Goal: Information Seeking & Learning: Check status

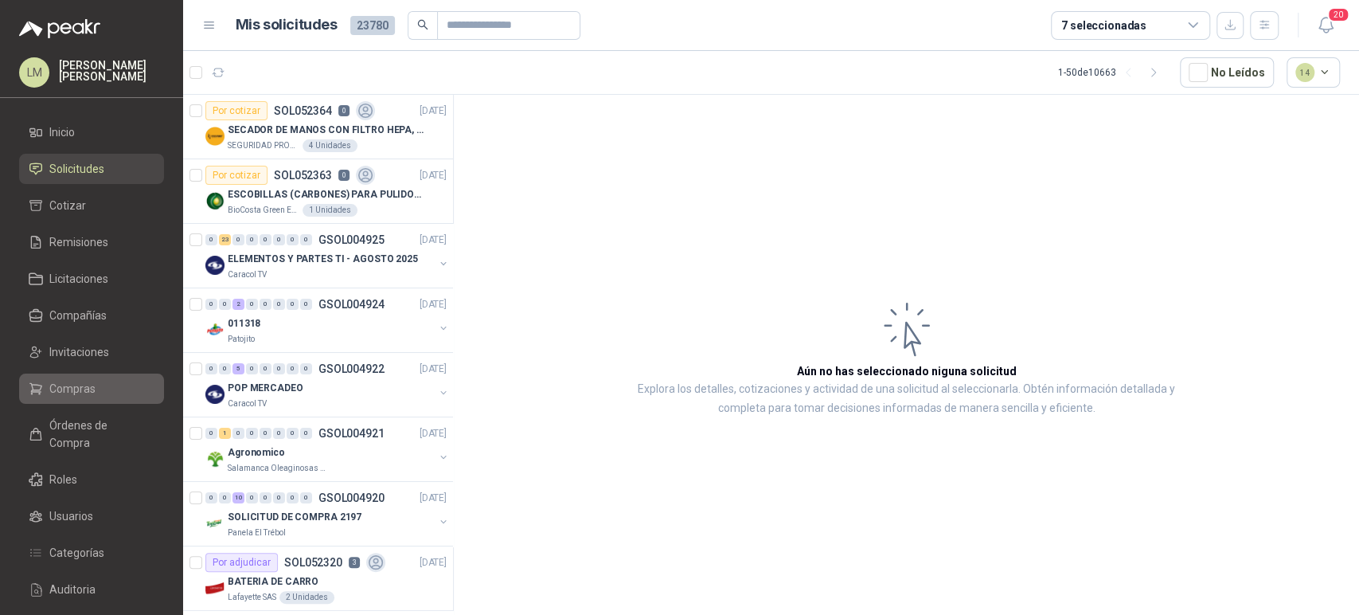
click at [69, 387] on span "Compras" at bounding box center [72, 389] width 46 height 18
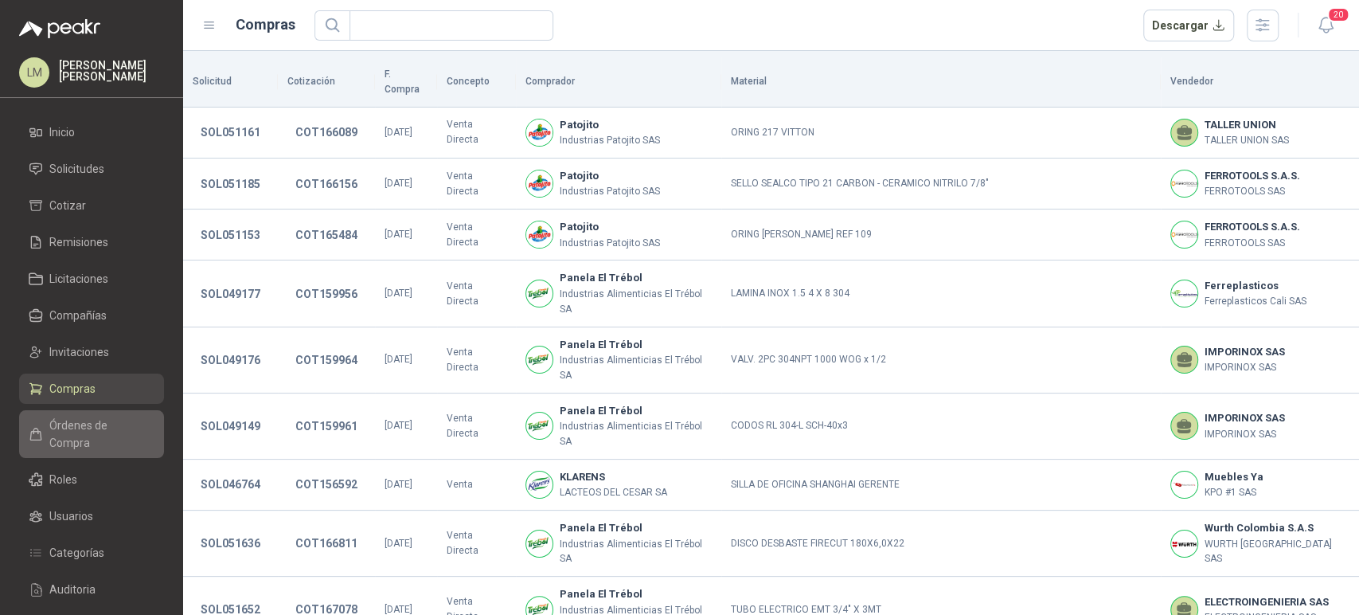
click at [80, 415] on link "Órdenes de Compra" at bounding box center [91, 434] width 145 height 48
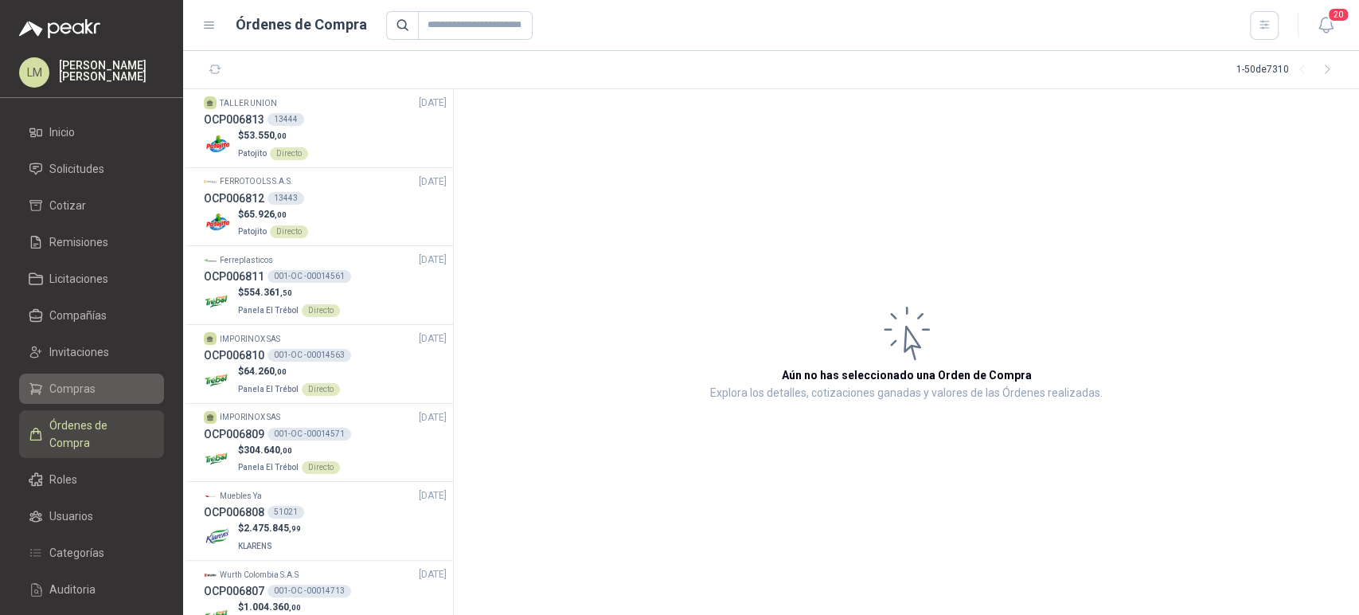
click at [89, 377] on link "Compras" at bounding box center [91, 388] width 145 height 30
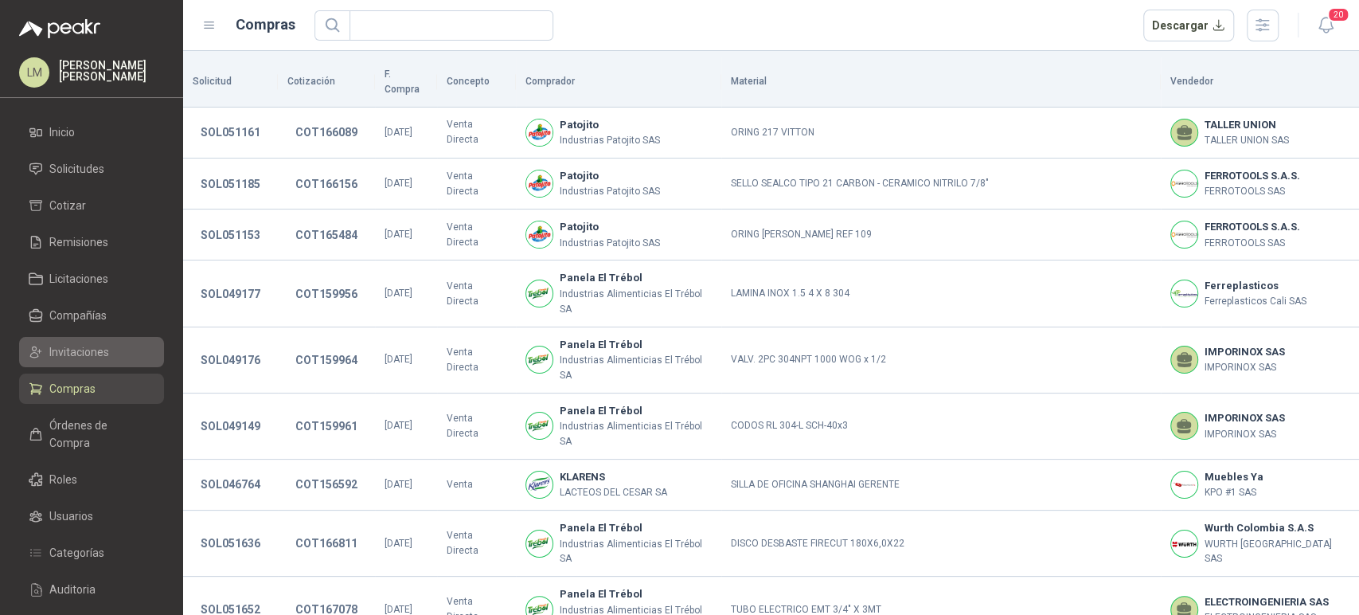
click at [81, 343] on span "Invitaciones" at bounding box center [79, 352] width 60 height 18
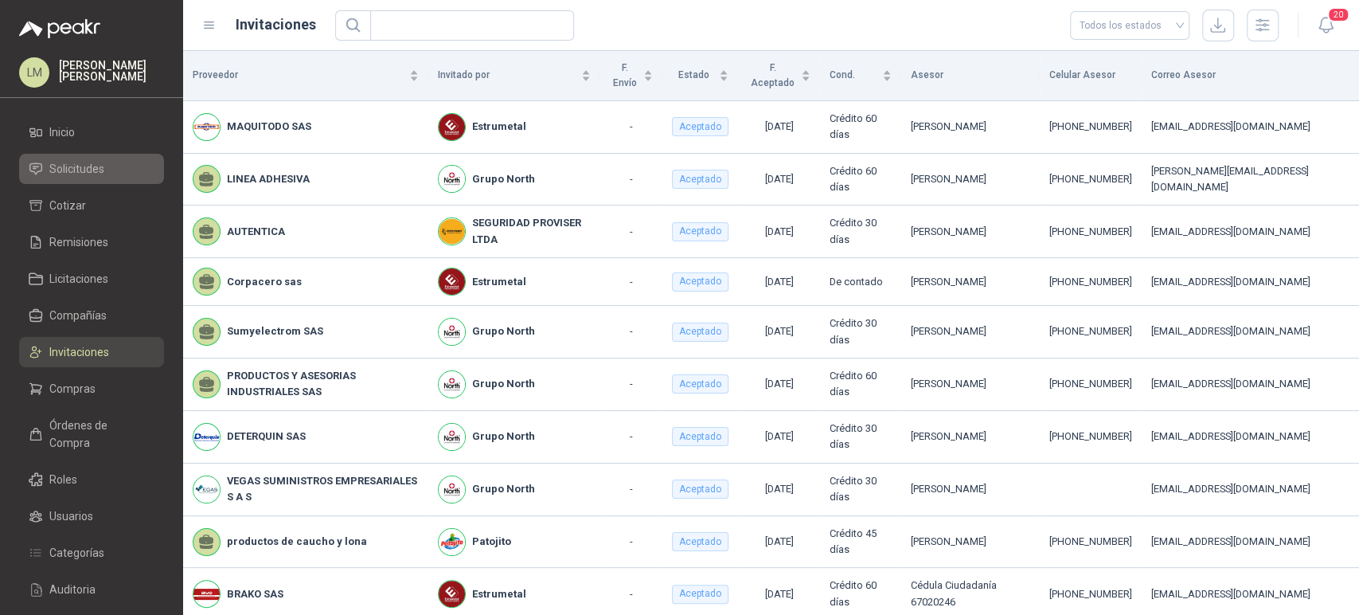
click at [91, 168] on span "Solicitudes" at bounding box center [76, 169] width 55 height 18
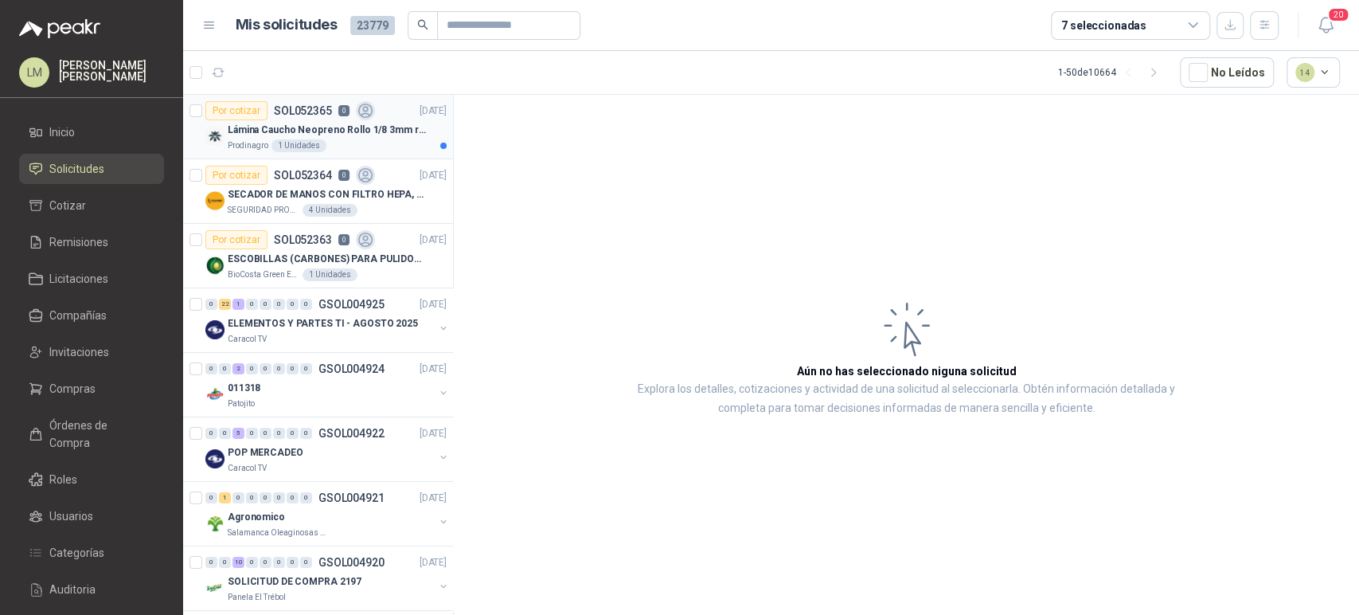
click at [352, 124] on p "Lámina Caucho Neopreno Rollo 1/8 3mm rollo x 10M" at bounding box center [327, 130] width 198 height 15
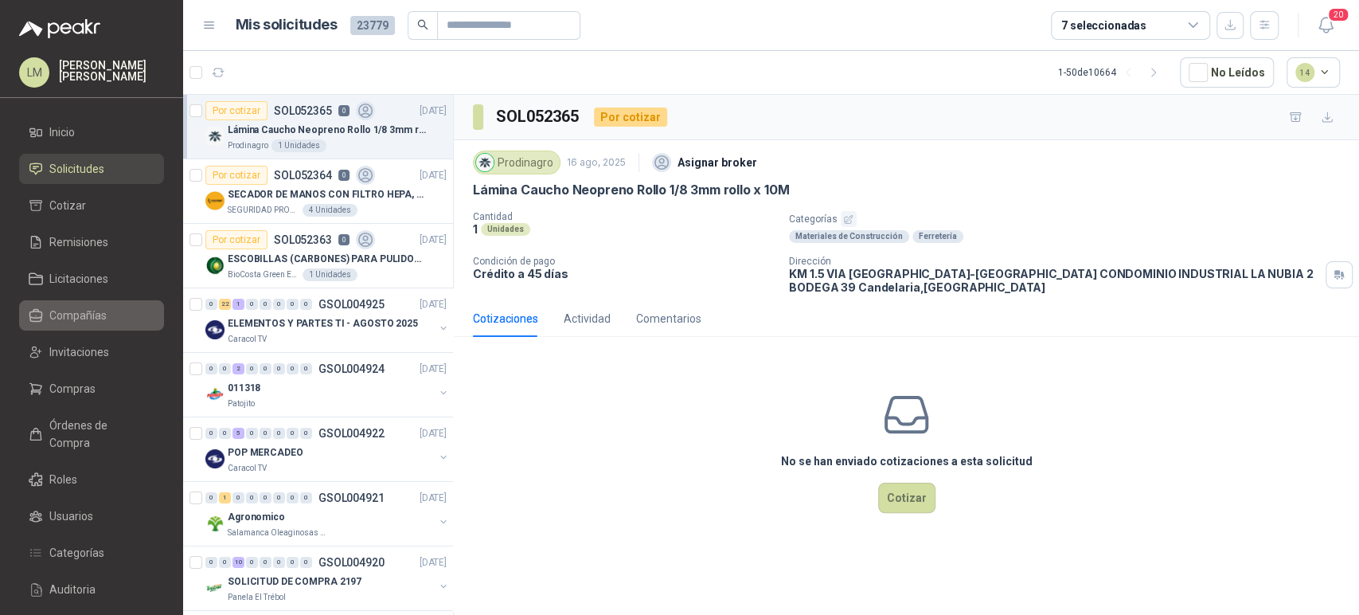
click at [70, 315] on span "Compañías" at bounding box center [77, 316] width 57 height 18
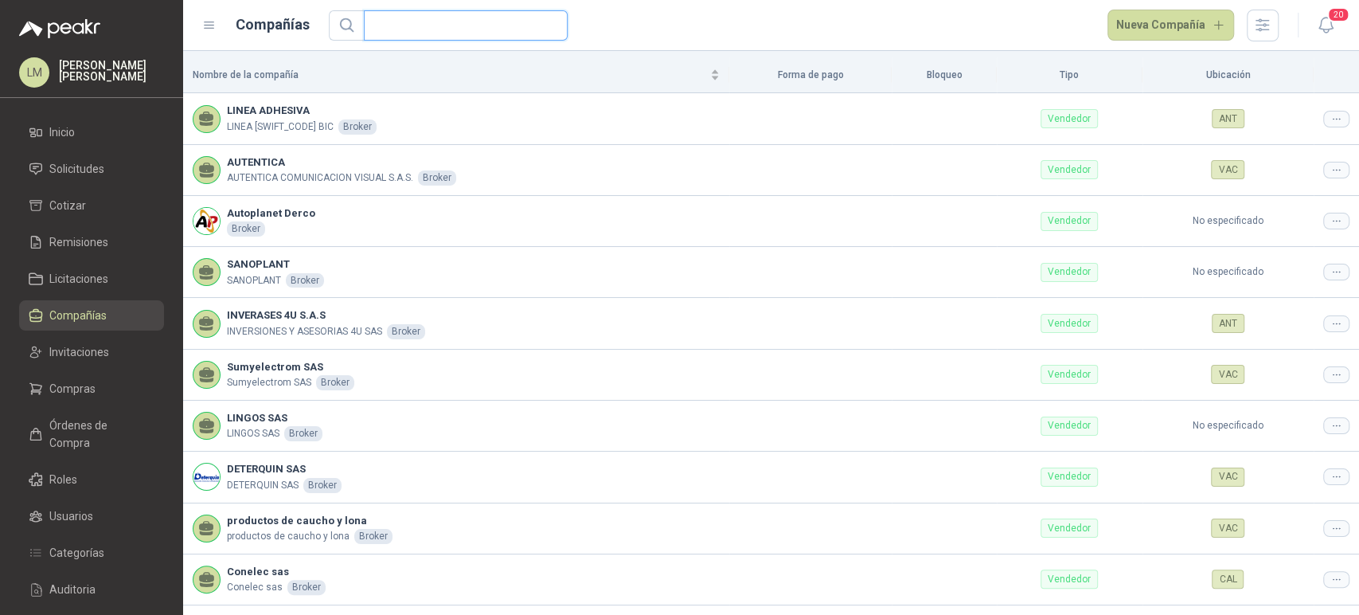
click at [465, 29] on input "text" at bounding box center [459, 25] width 172 height 29
click at [89, 337] on link "Invitaciones" at bounding box center [91, 352] width 145 height 30
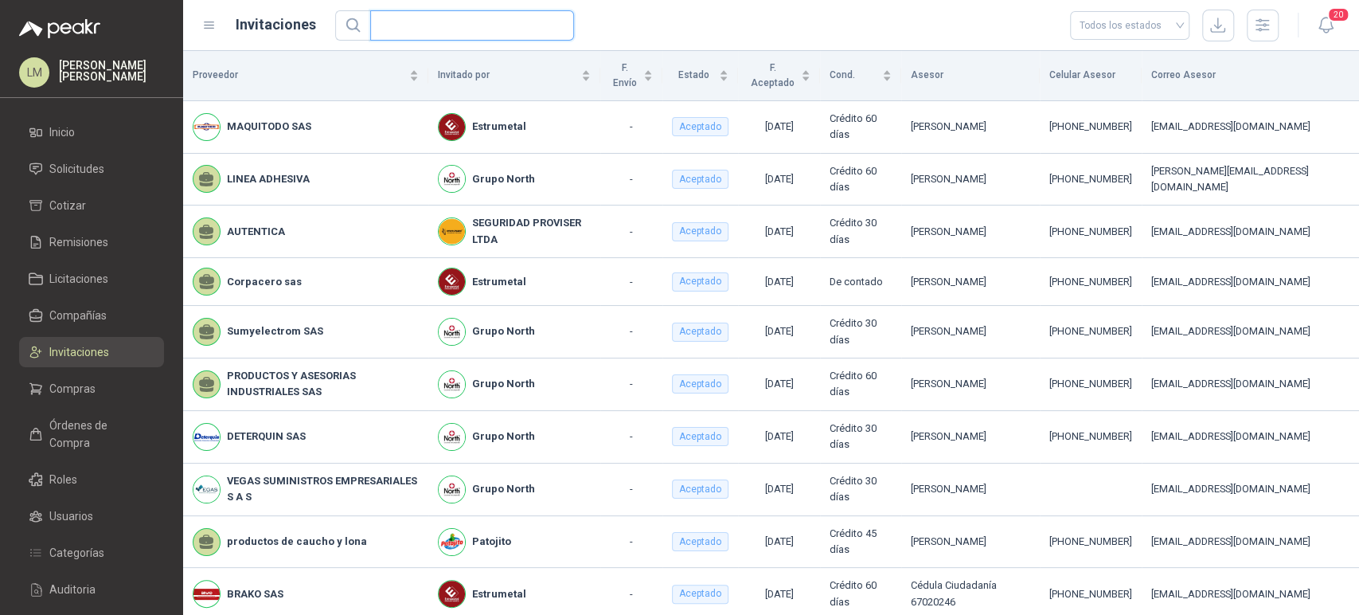
click at [428, 23] on input "text" at bounding box center [466, 25] width 172 height 29
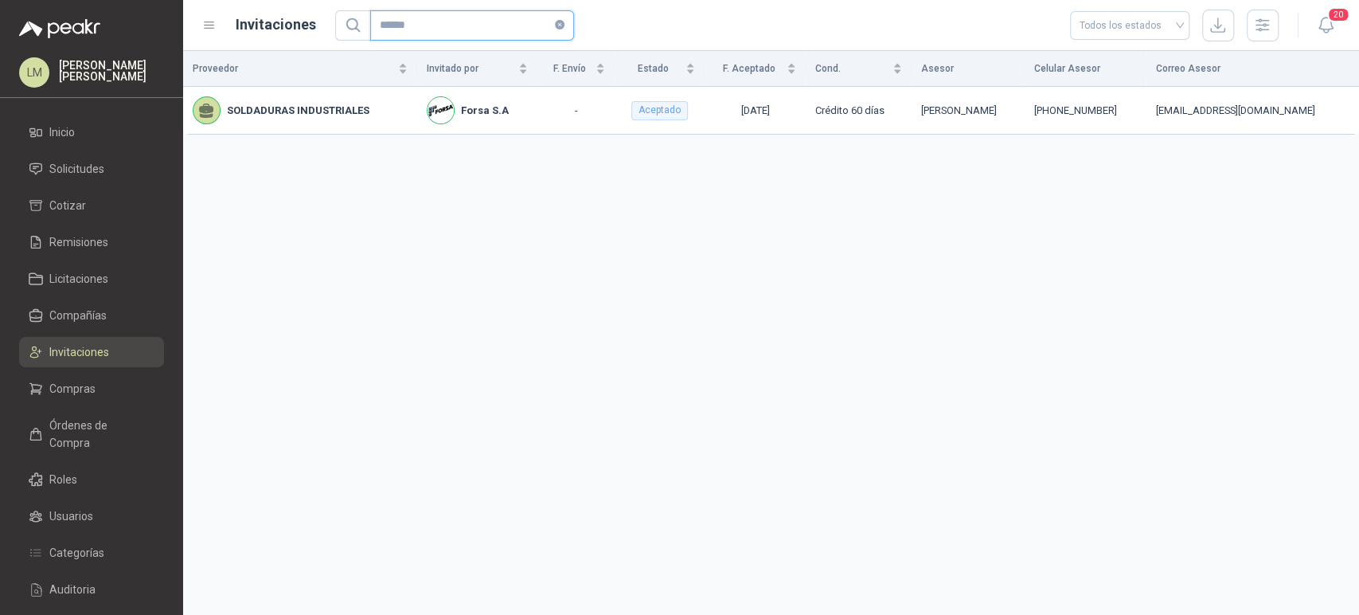
type input "******"
click at [1073, 189] on div "Proveedor Invitado por F. Envío Estado F. Aceptado Cond. Asesor Celular Asesor …" at bounding box center [771, 333] width 1176 height 564
click at [76, 171] on span "Solicitudes" at bounding box center [76, 169] width 55 height 18
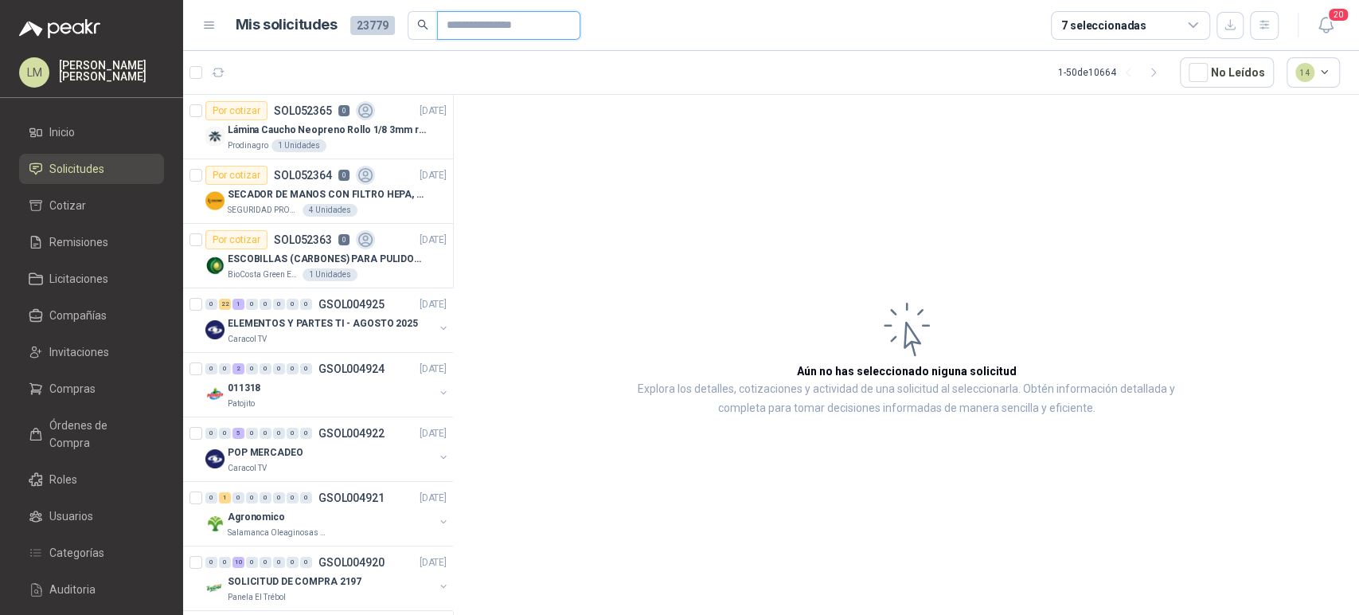
click at [447, 24] on input "text" at bounding box center [502, 25] width 111 height 27
click at [305, 127] on p "Lámina Caucho Neopreno Rollo 1/8 3mm rollo x 10M" at bounding box center [327, 130] width 198 height 15
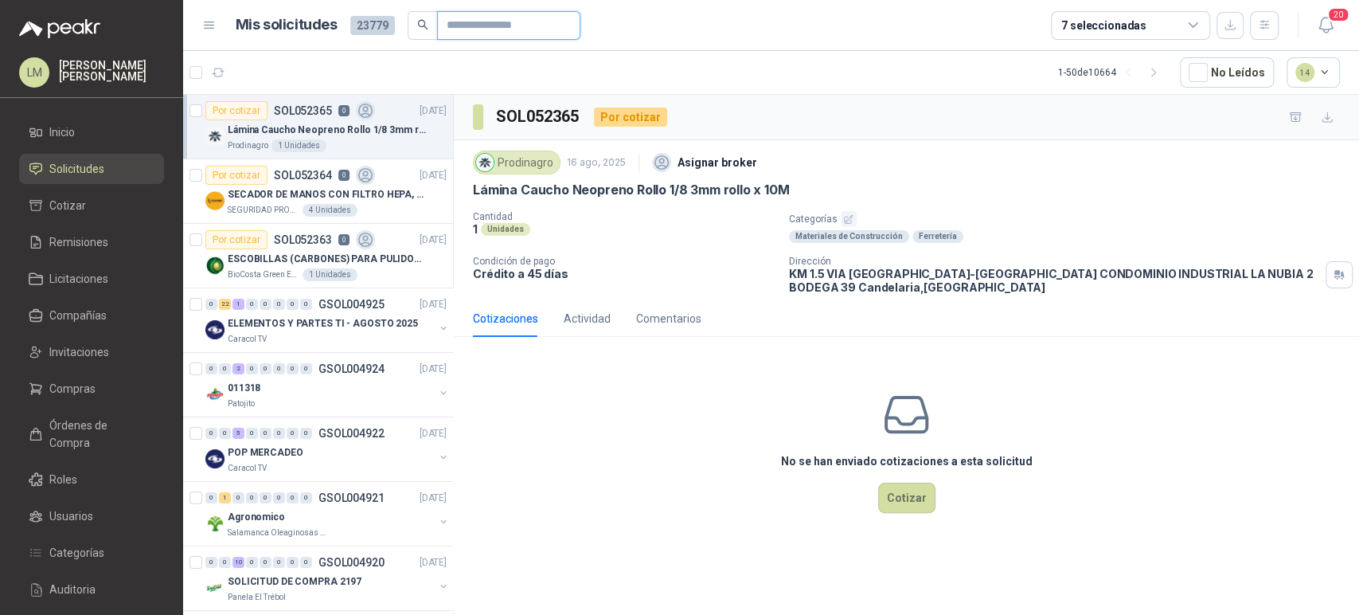
click at [460, 29] on input "text" at bounding box center [502, 25] width 111 height 27
type input "*"
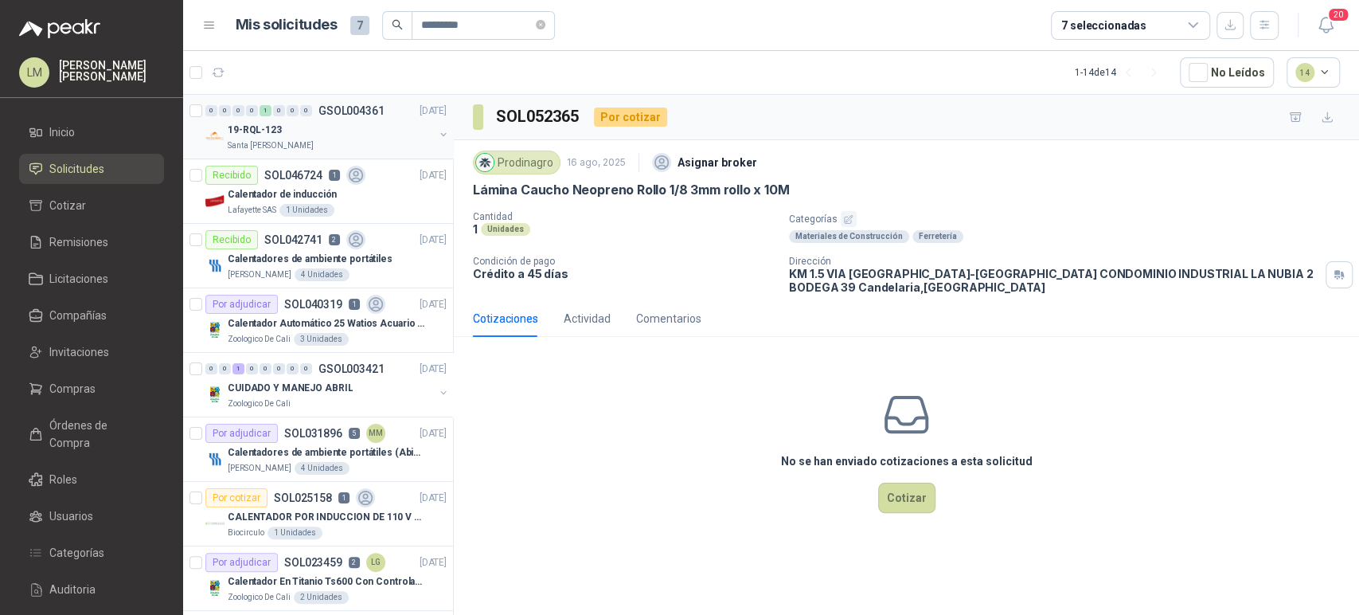
click at [437, 134] on button "button" at bounding box center [443, 134] width 13 height 13
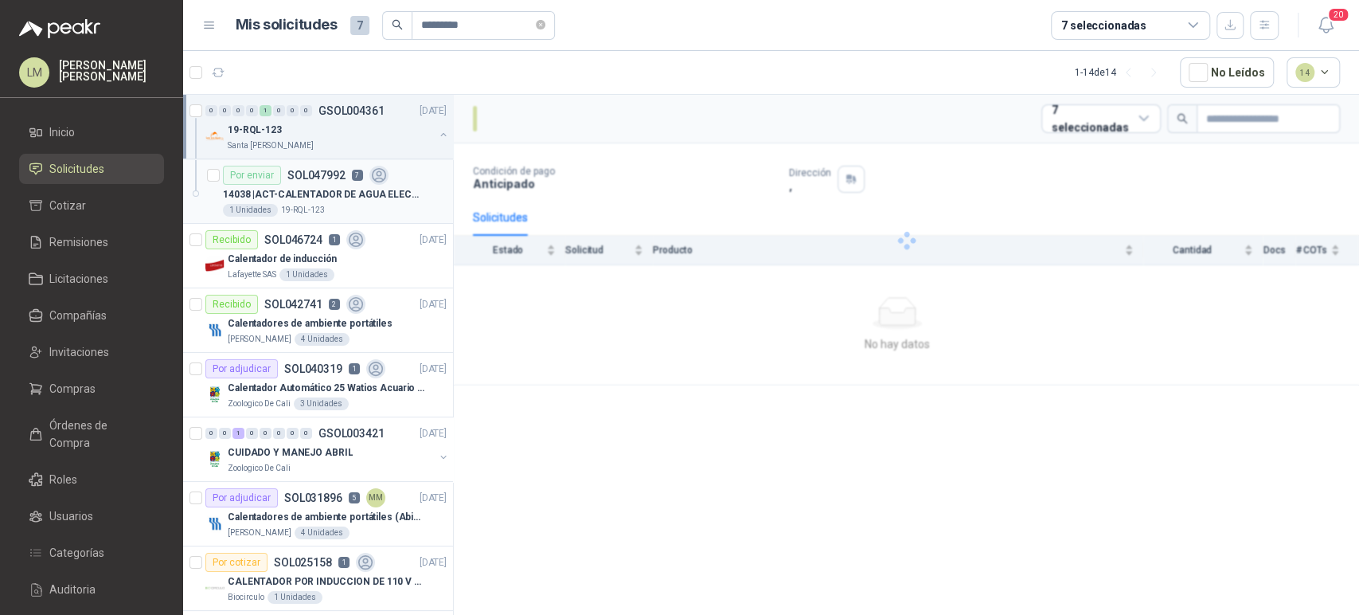
click at [306, 187] on p "14038 | ACT-CALENTADOR DE AGUA ELECTRICO 220 V" at bounding box center [322, 194] width 198 height 15
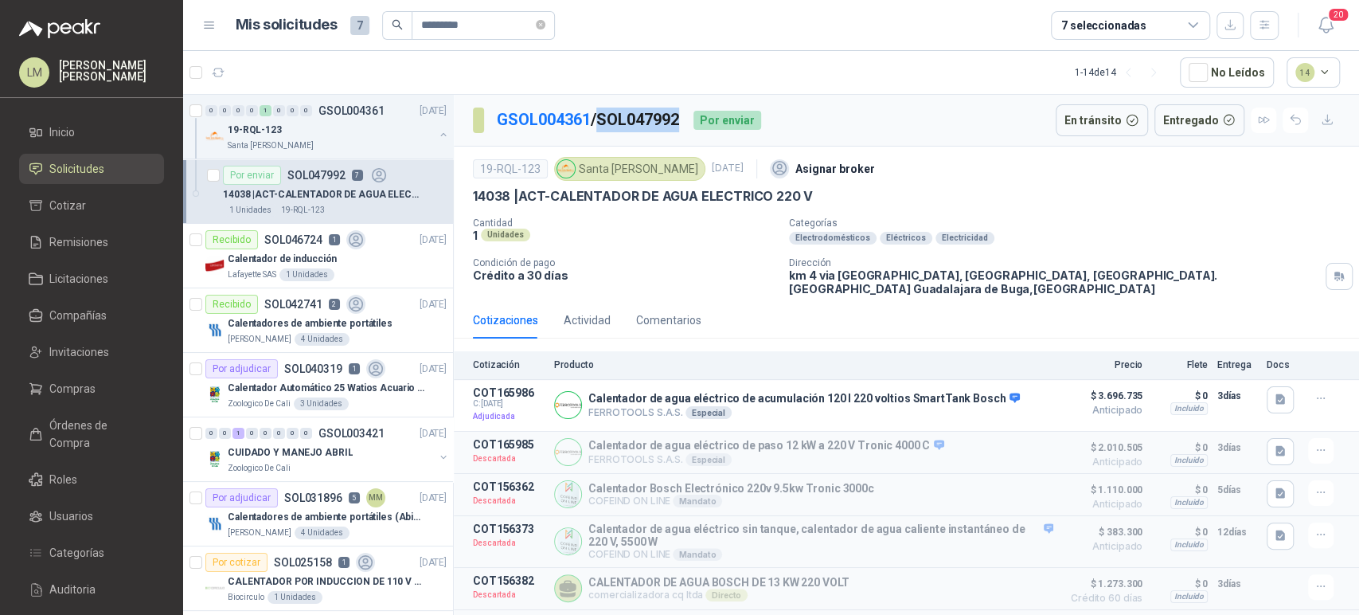
drag, startPoint x: 605, startPoint y: 115, endPoint x: 695, endPoint y: 114, distance: 90.0
click at [695, 114] on div "GSOL004361 / SOL047992 Por enviar" at bounding box center [617, 120] width 288 height 32
copy p "SOL047992"
drag, startPoint x: 374, startPoint y: 18, endPoint x: 346, endPoint y: 14, distance: 28.2
click at [346, 14] on div "Mis solicitudes 7 *********" at bounding box center [395, 25] width 319 height 29
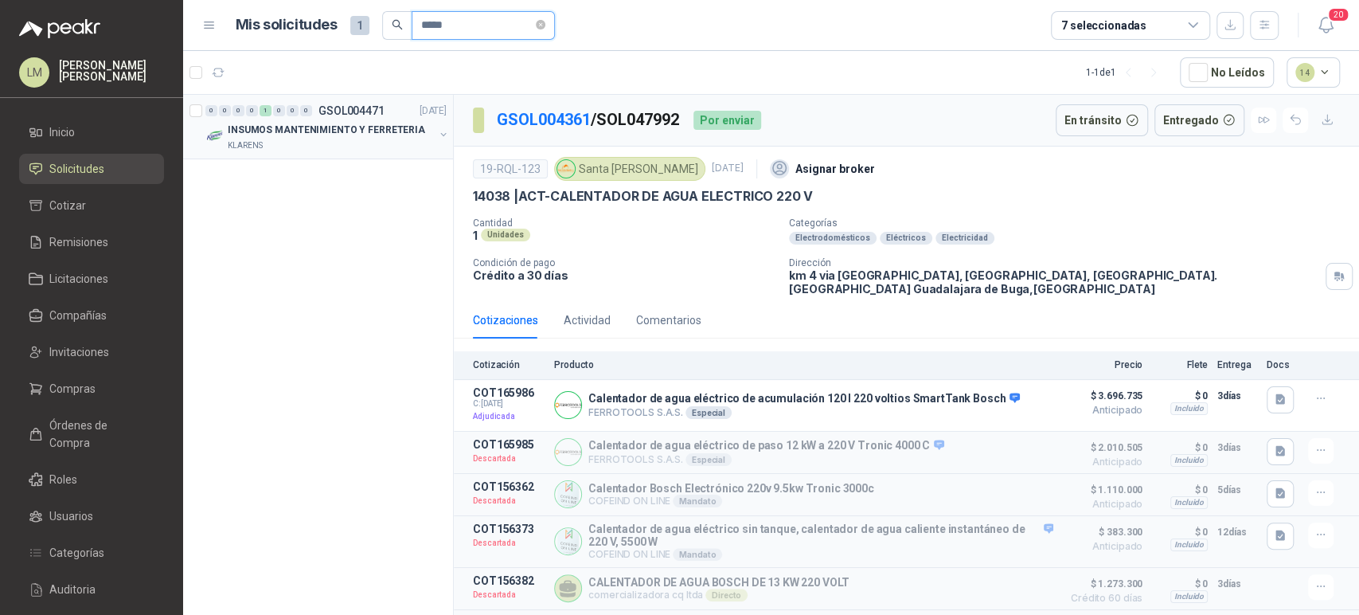
type input "*****"
click at [441, 133] on button "button" at bounding box center [443, 134] width 13 height 13
click at [334, 191] on p "SOLDARURA [STREET_ADDRESS]" at bounding box center [298, 194] width 151 height 15
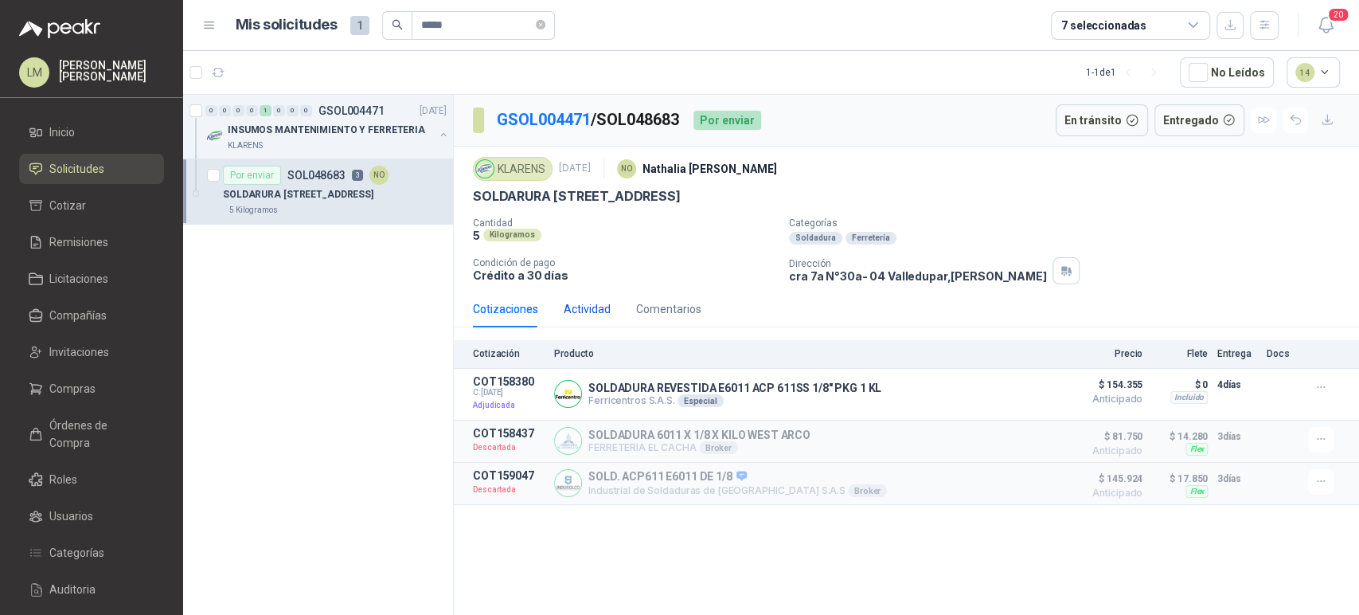
click at [578, 304] on div "Actividad" at bounding box center [587, 309] width 47 height 18
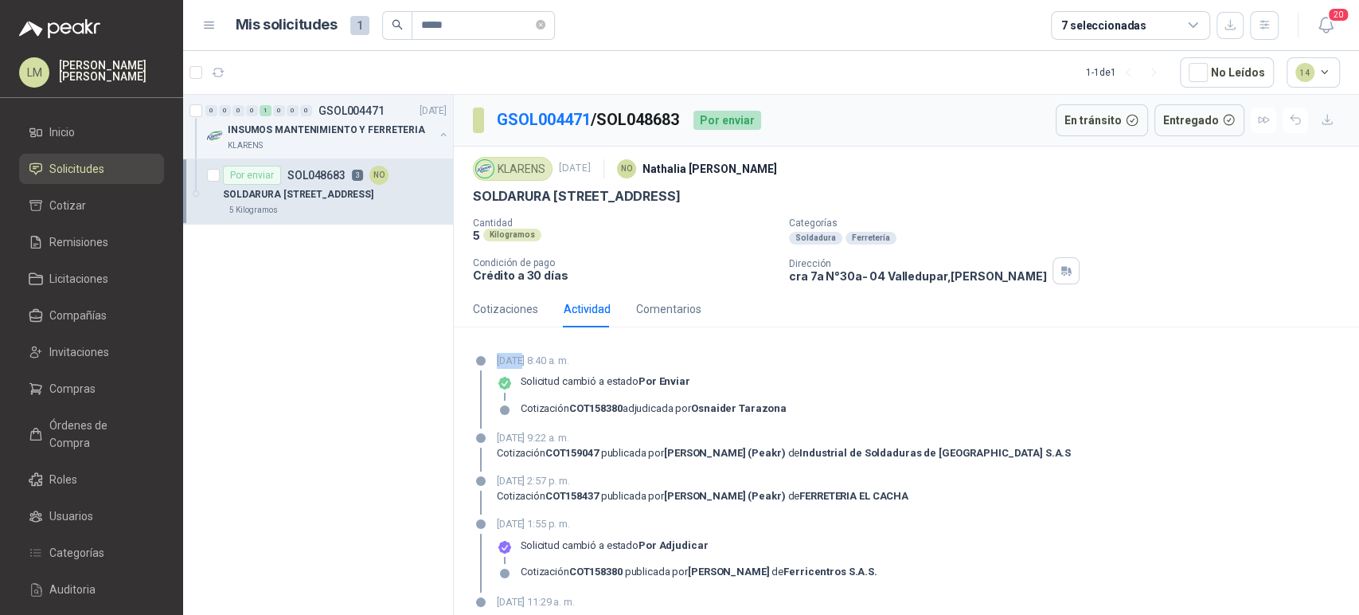
drag, startPoint x: 497, startPoint y: 360, endPoint x: 521, endPoint y: 364, distance: 24.2
click at [521, 364] on p "[DATE] 8:40 a. m." at bounding box center [642, 361] width 290 height 16
click at [98, 381] on li "Compras" at bounding box center [92, 389] width 126 height 18
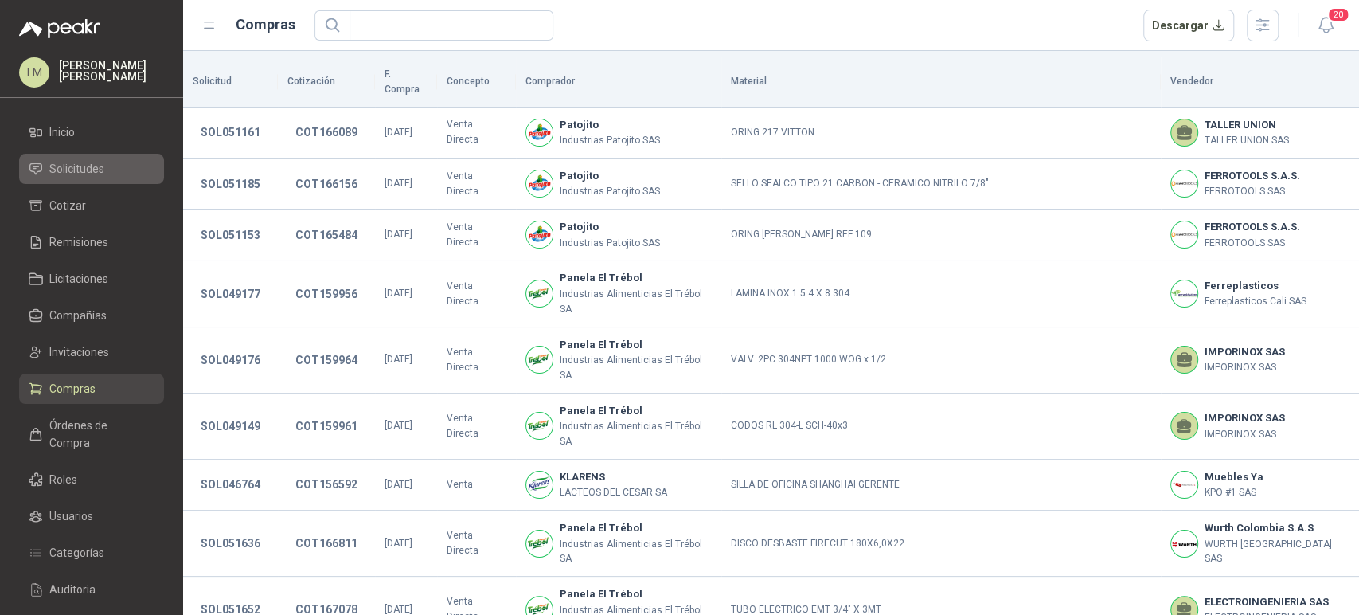
click at [88, 170] on span "Solicitudes" at bounding box center [76, 169] width 55 height 18
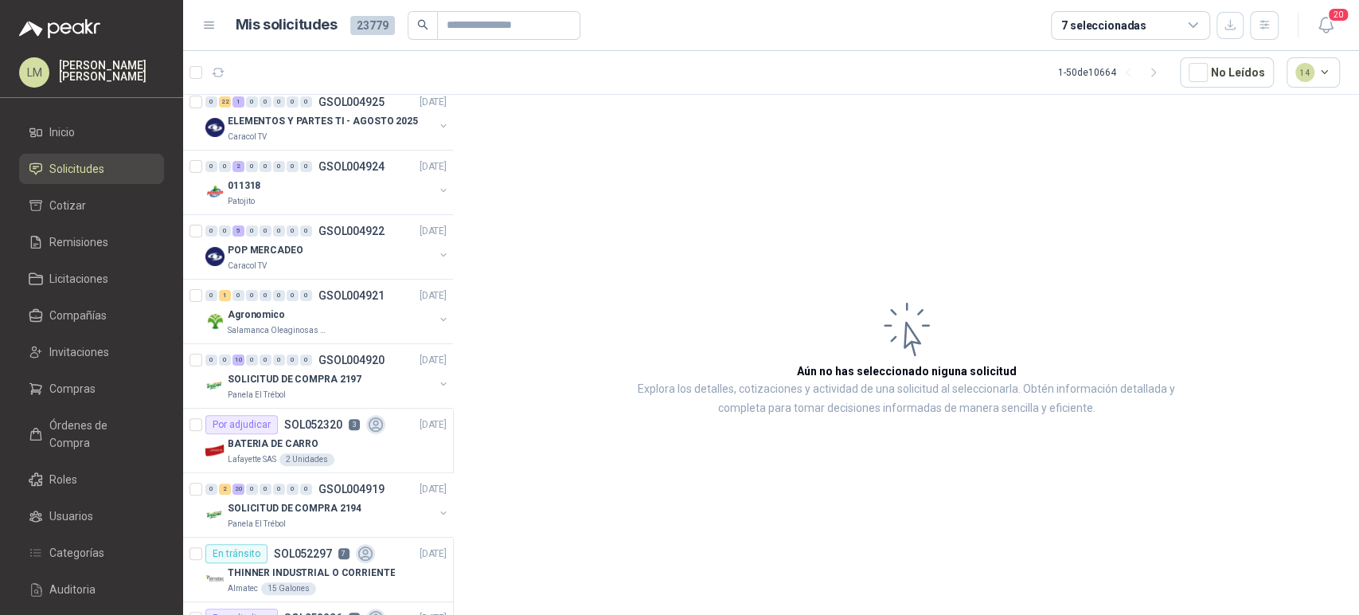
scroll to position [213, 0]
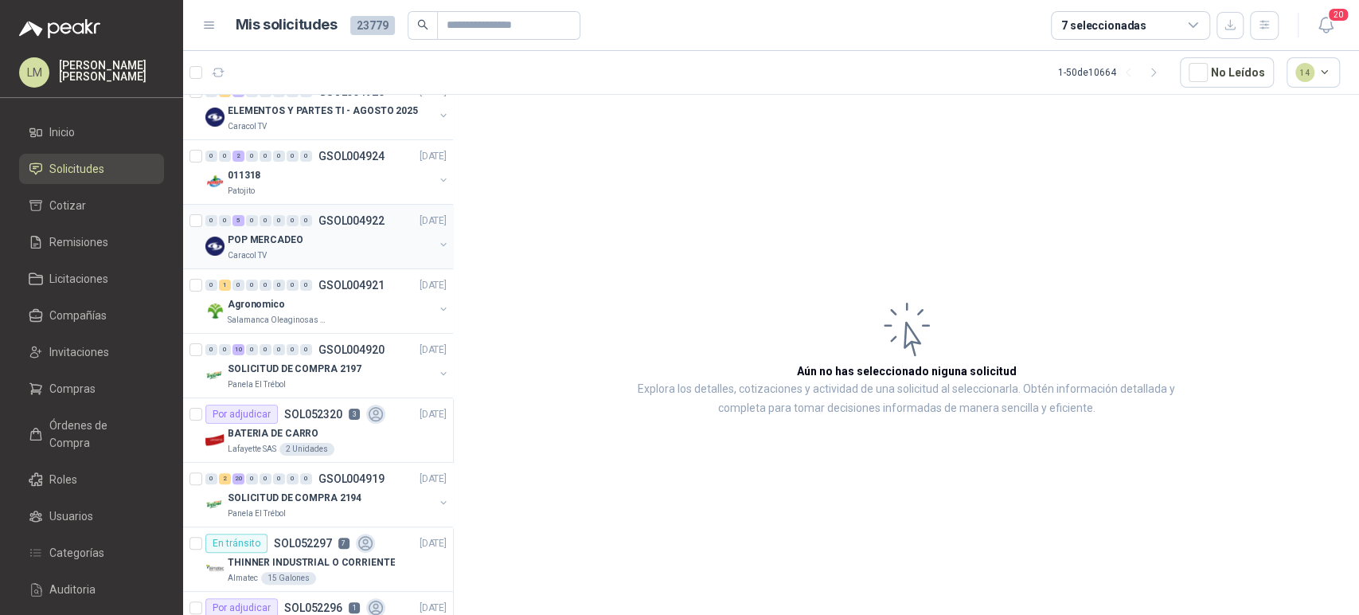
click at [298, 258] on div "Caracol TV" at bounding box center [331, 255] width 206 height 13
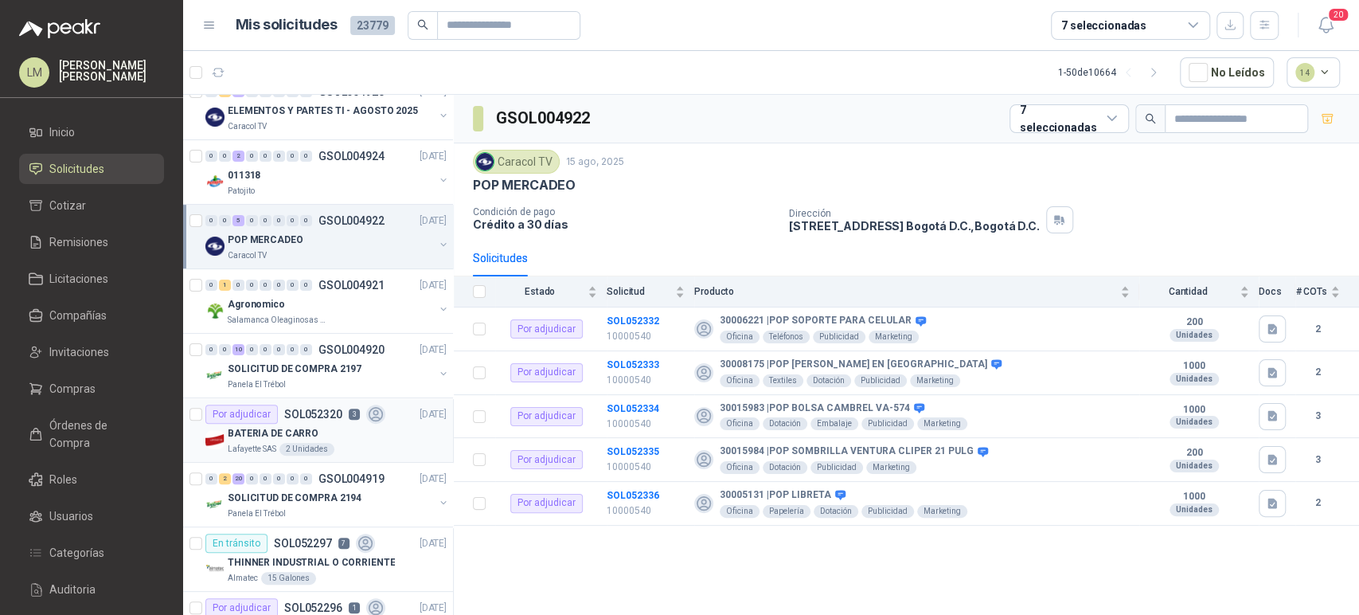
click at [274, 436] on p "BATERIA DE CARRO" at bounding box center [273, 433] width 91 height 15
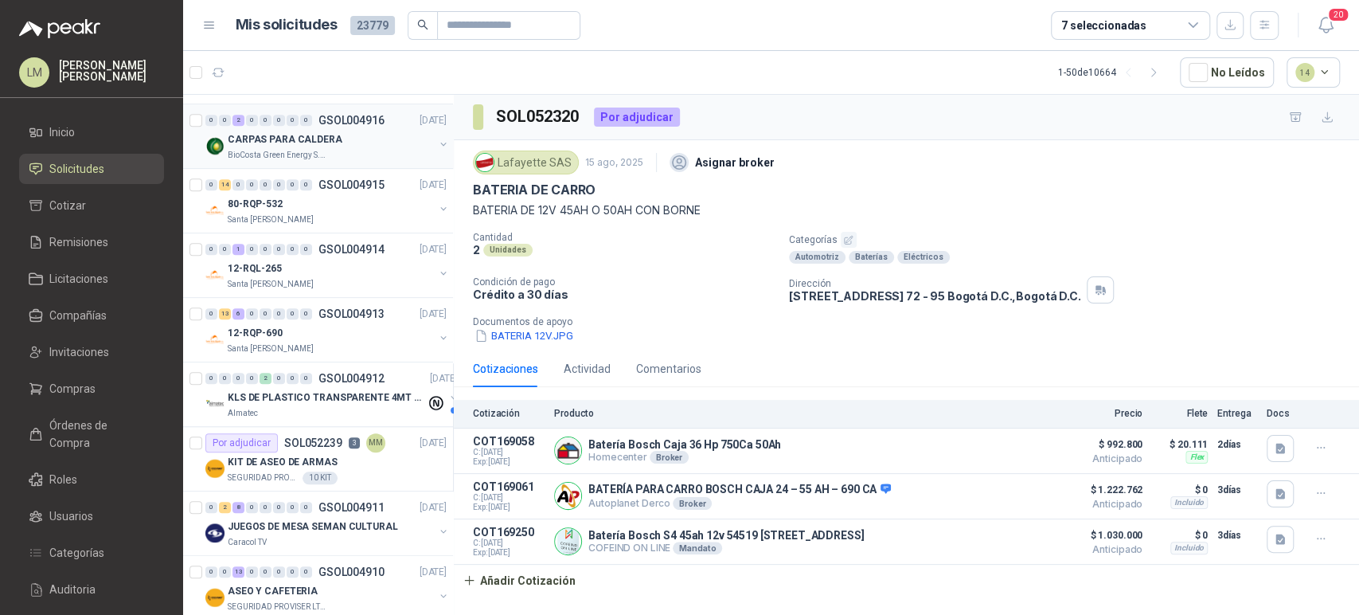
scroll to position [890, 0]
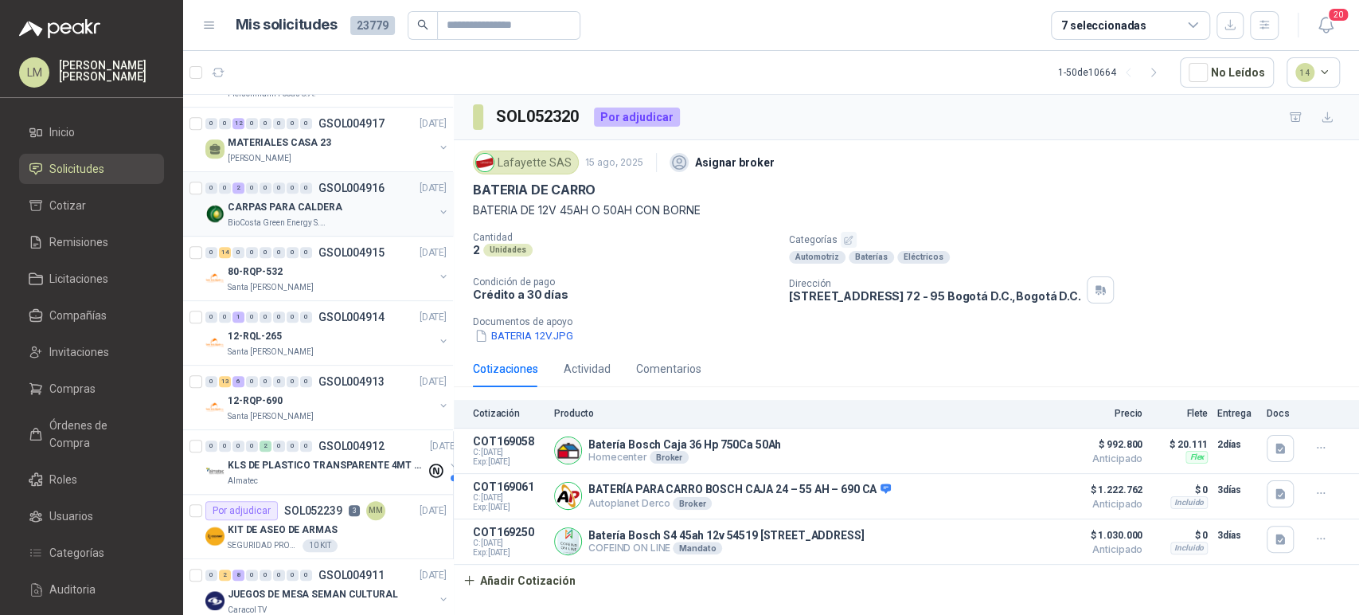
click at [338, 197] on div "CARPAS PARA CALDERA" at bounding box center [331, 206] width 206 height 19
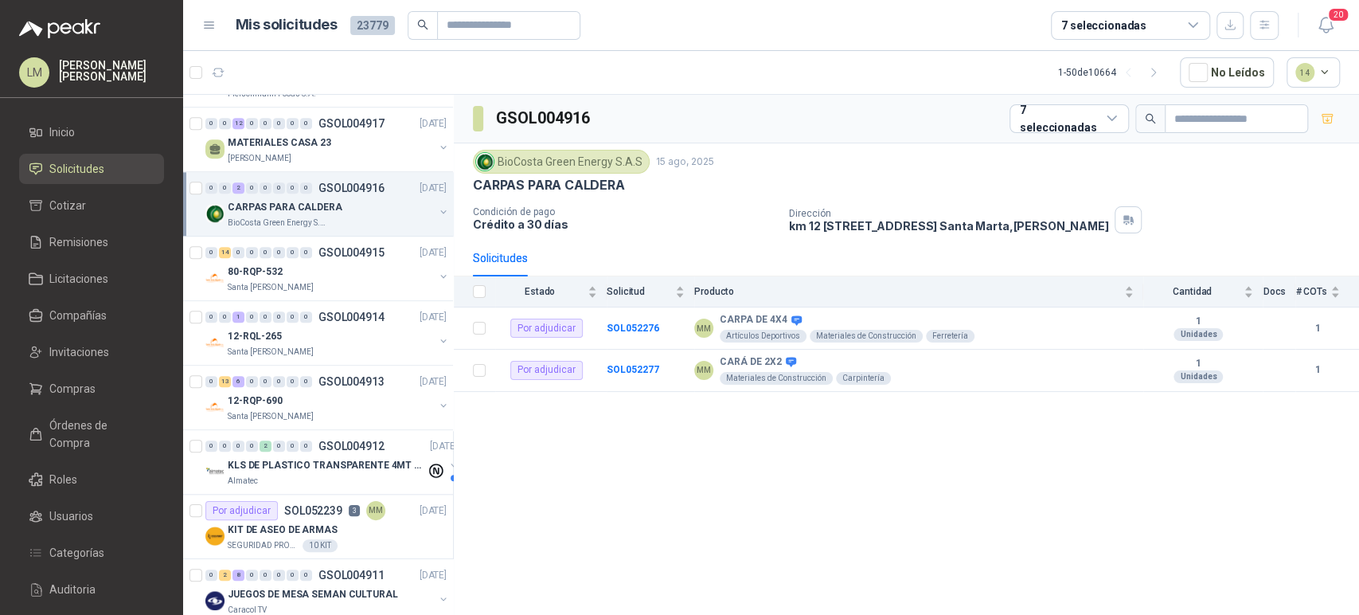
click at [1101, 20] on div "7 seleccionadas" at bounding box center [1104, 26] width 85 height 18
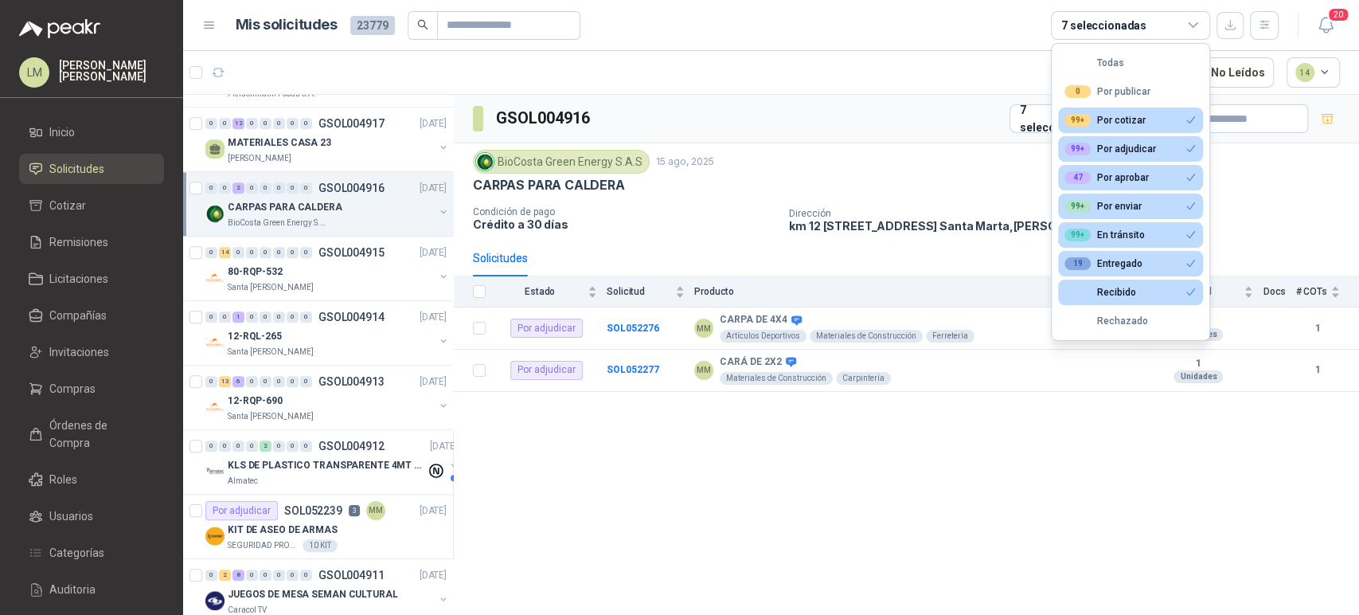
click at [1101, 20] on div "7 seleccionadas" at bounding box center [1104, 26] width 85 height 18
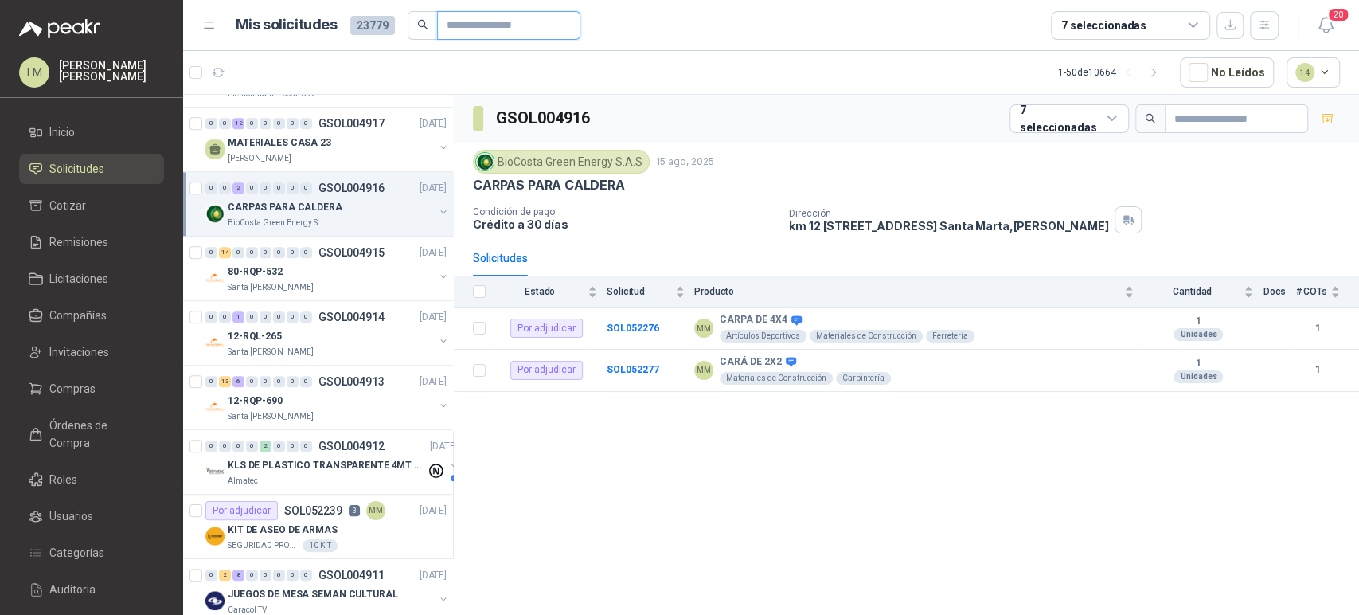
click at [483, 22] on input "text" at bounding box center [502, 25] width 111 height 27
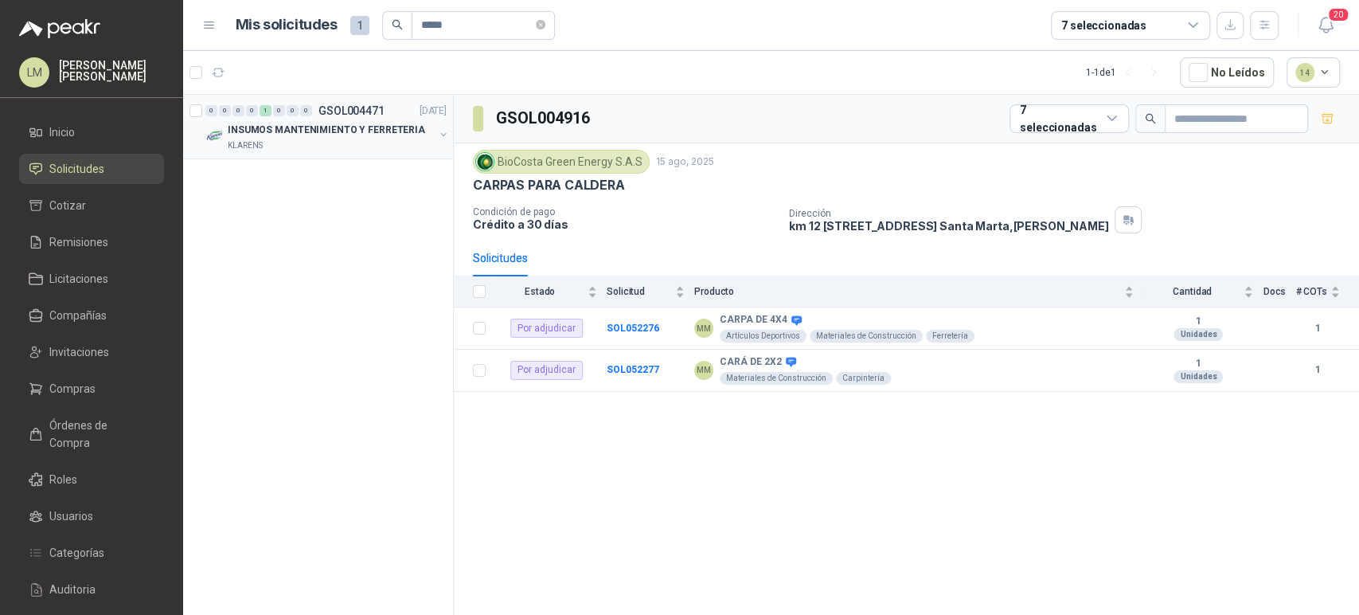
click at [442, 130] on button "button" at bounding box center [443, 134] width 13 height 13
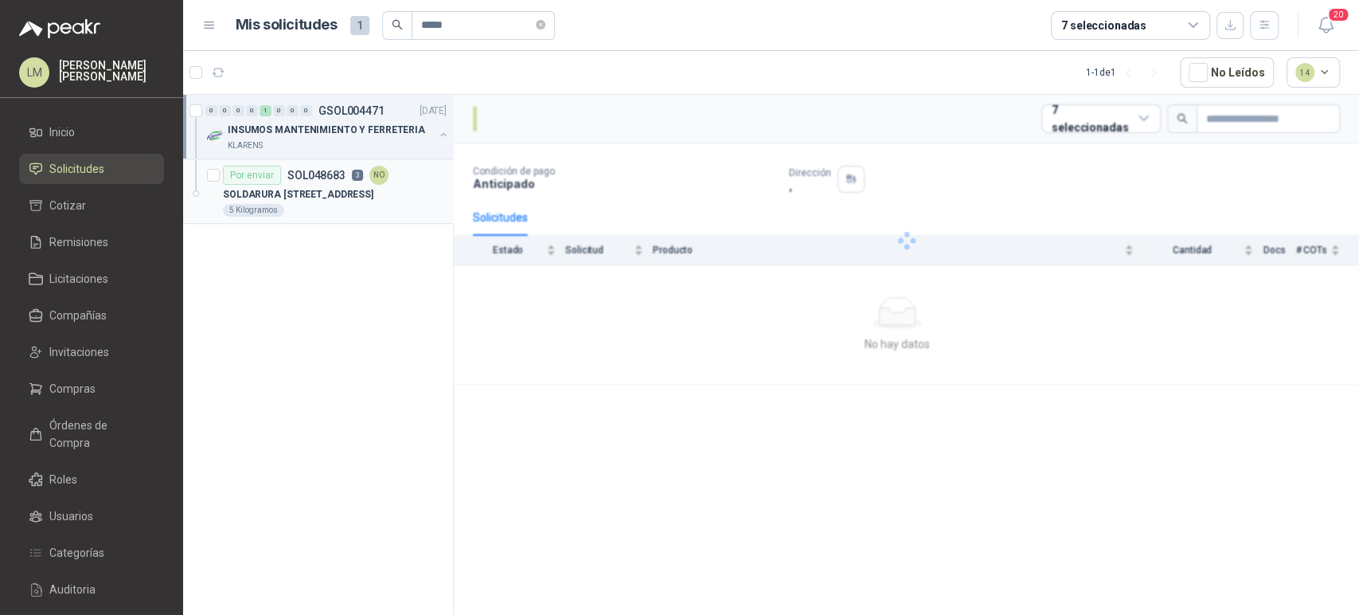
click at [323, 196] on p "SOLDARURA [STREET_ADDRESS]" at bounding box center [298, 194] width 151 height 15
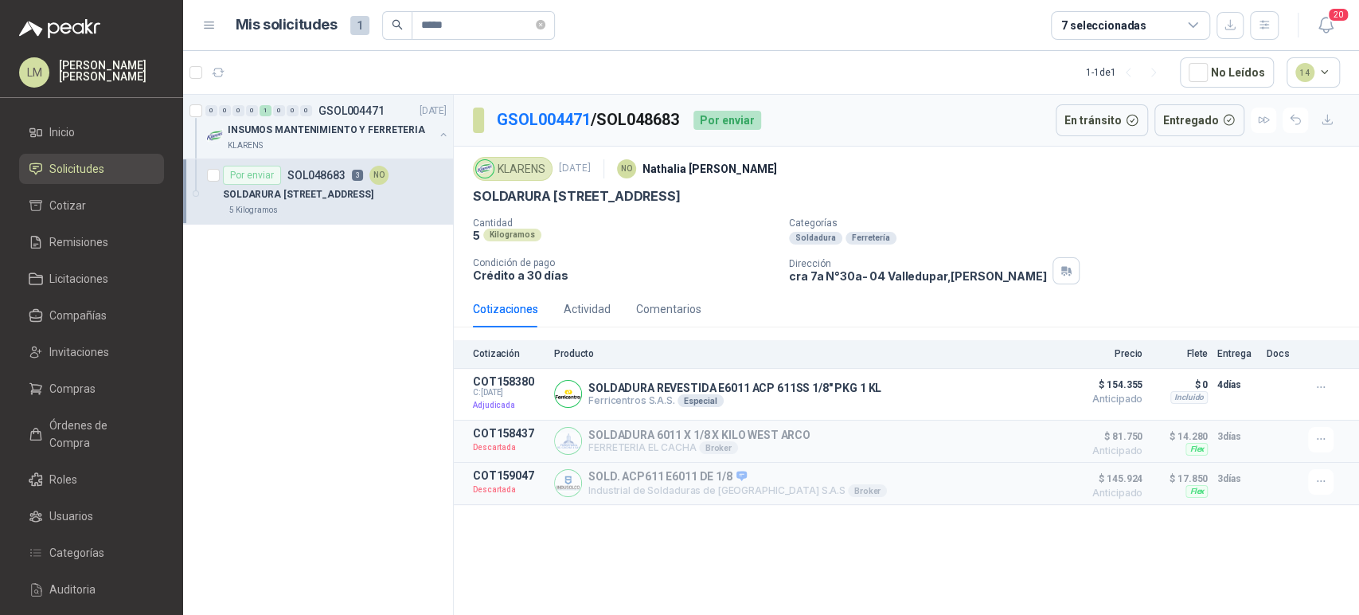
click at [588, 542] on div "GSOL004471 / SOL048683 Por enviar En tránsito Entregado KLARENS [DATE] NO [PERS…" at bounding box center [906, 358] width 905 height 526
click at [571, 307] on div "Actividad" at bounding box center [587, 309] width 47 height 18
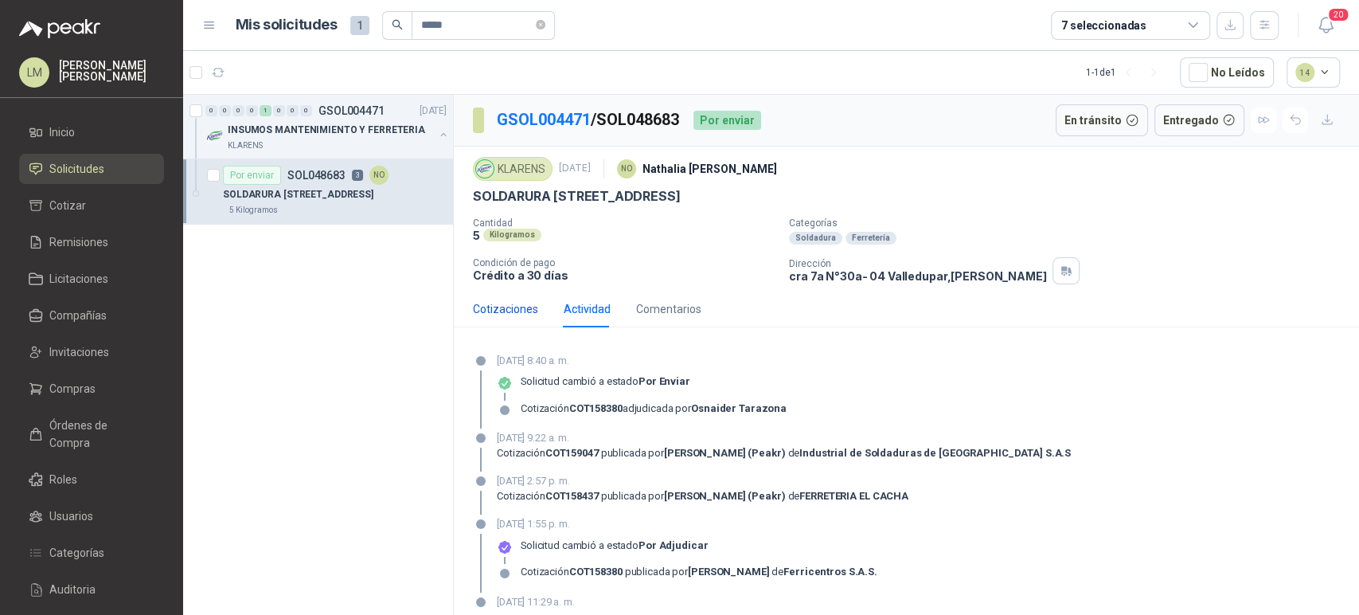
click at [511, 301] on div "Cotizaciones" at bounding box center [505, 309] width 65 height 18
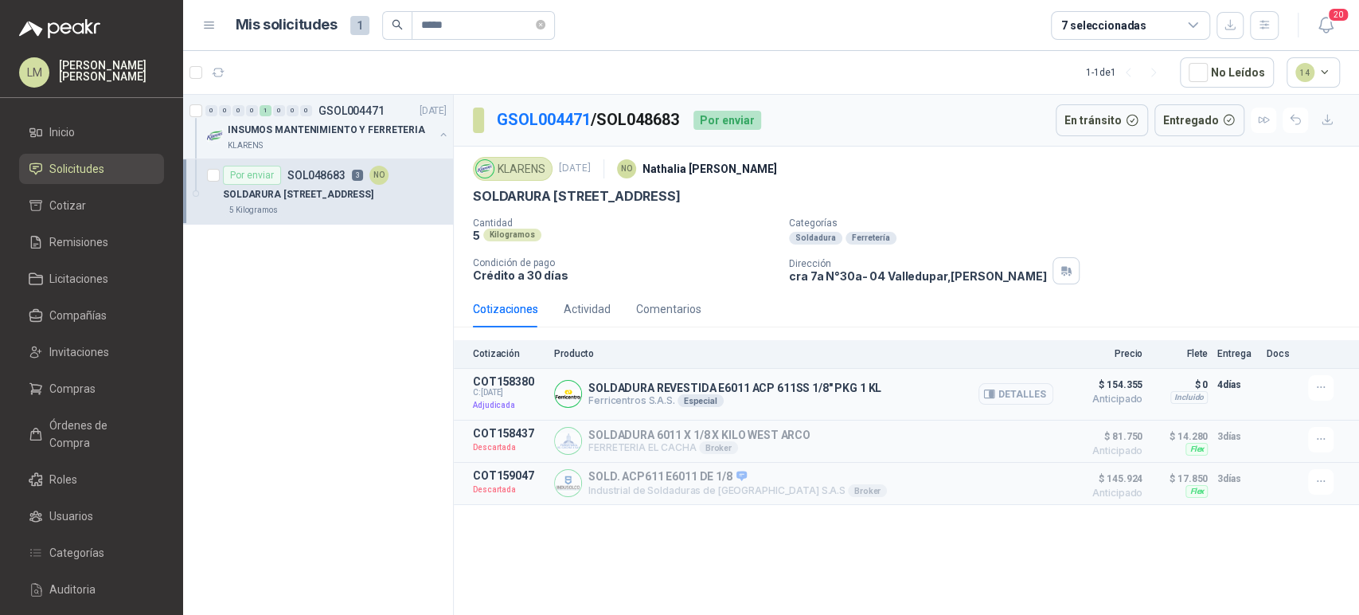
click at [995, 400] on icon "button" at bounding box center [989, 394] width 12 height 12
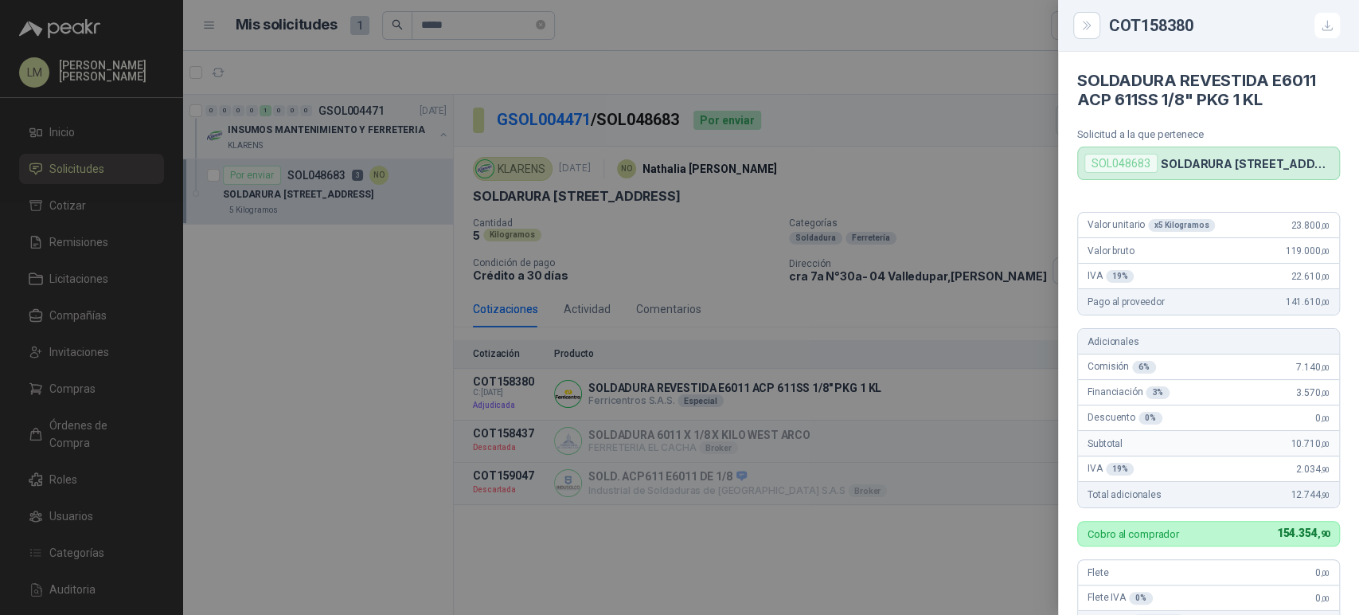
click at [482, 24] on div at bounding box center [679, 307] width 1359 height 615
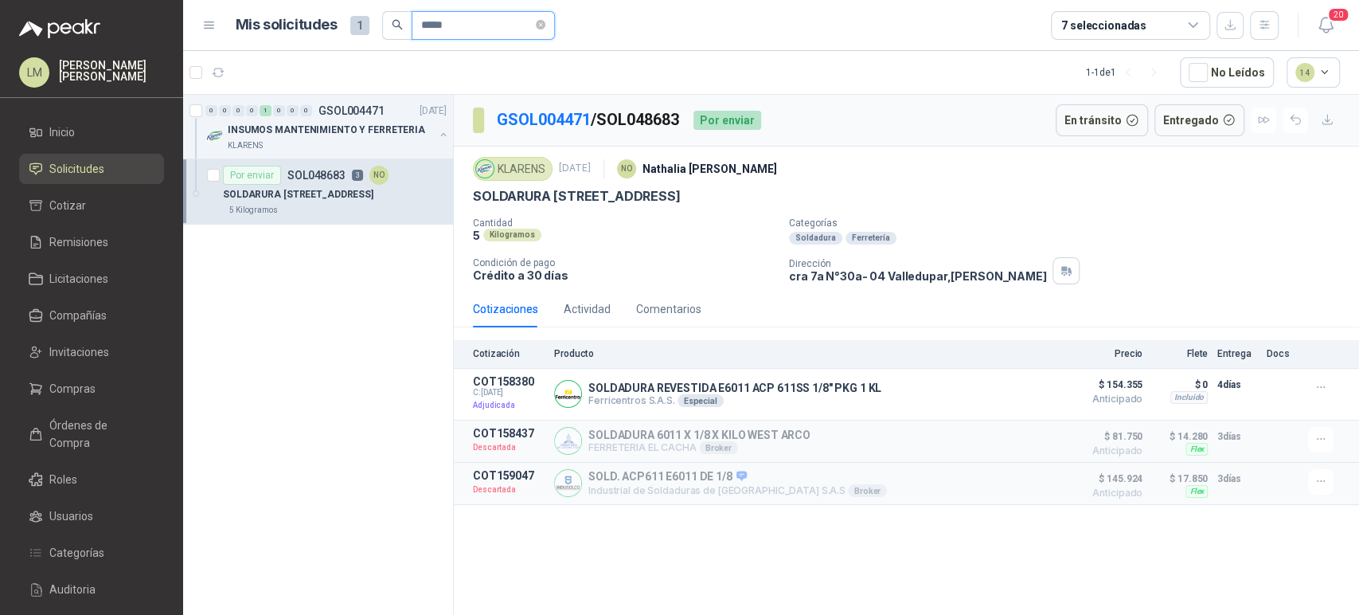
drag, startPoint x: 468, startPoint y: 24, endPoint x: 409, endPoint y: 30, distance: 60.1
click at [409, 30] on span "*****" at bounding box center [468, 25] width 173 height 29
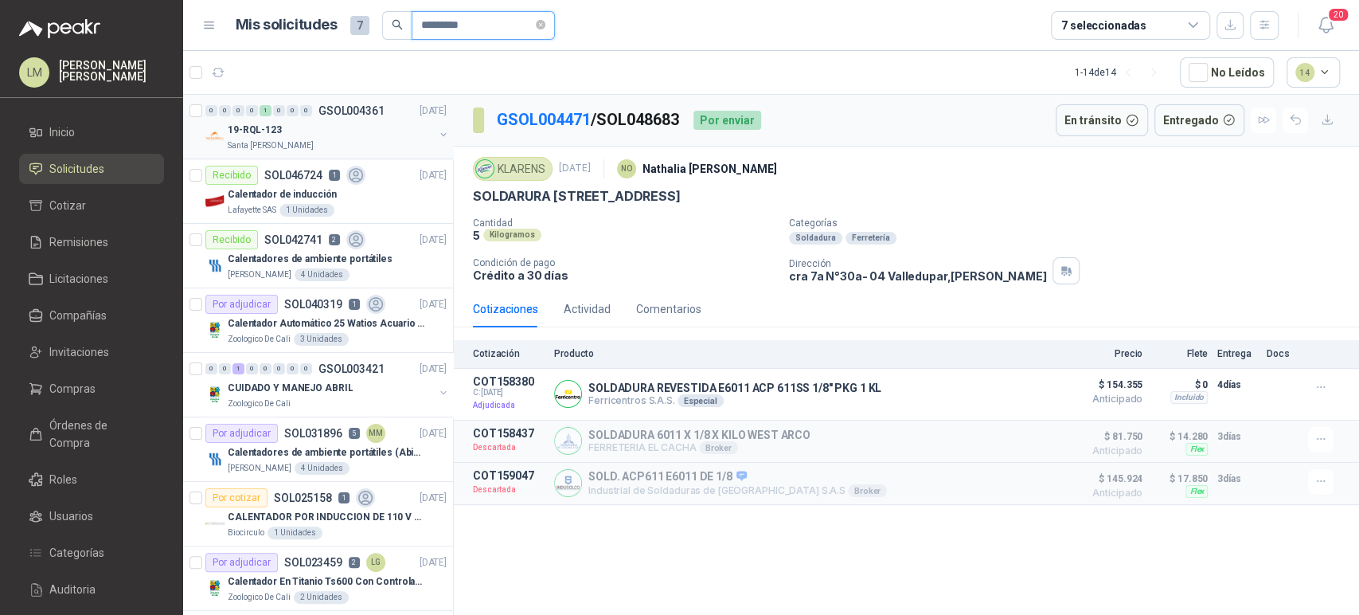
type input "*********"
click at [437, 132] on button "button" at bounding box center [443, 134] width 13 height 13
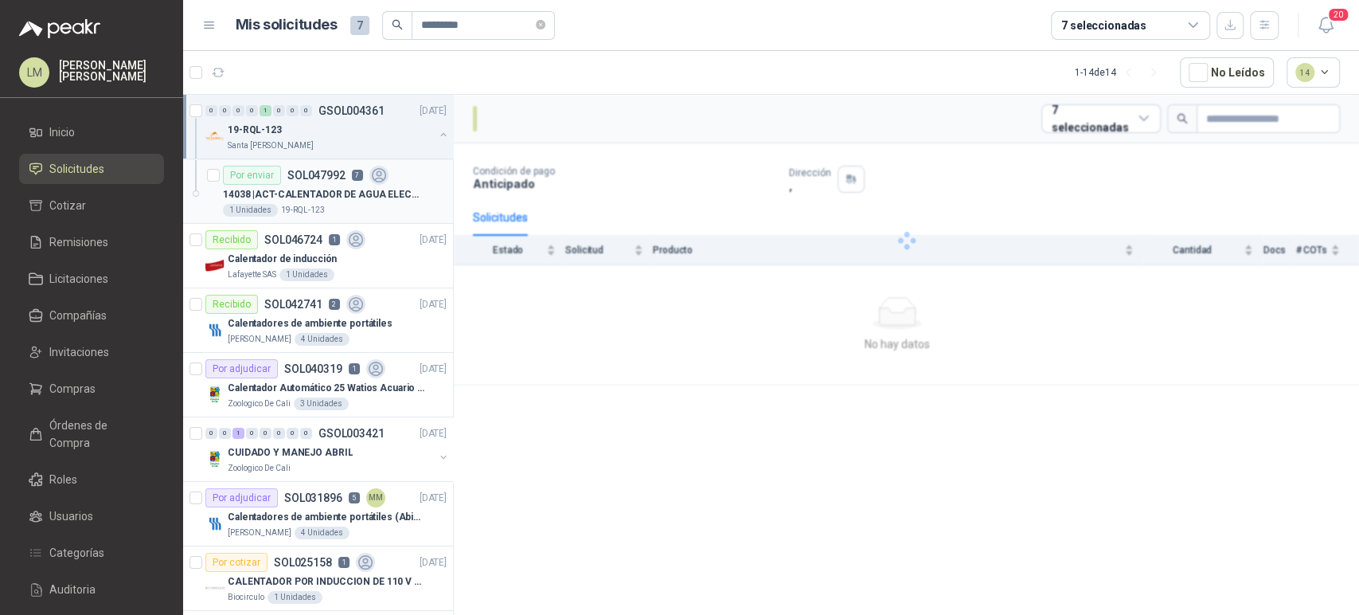
click at [329, 187] on p "14038 | ACT-CALENTADOR DE AGUA ELECTRICO 220 V" at bounding box center [322, 194] width 198 height 15
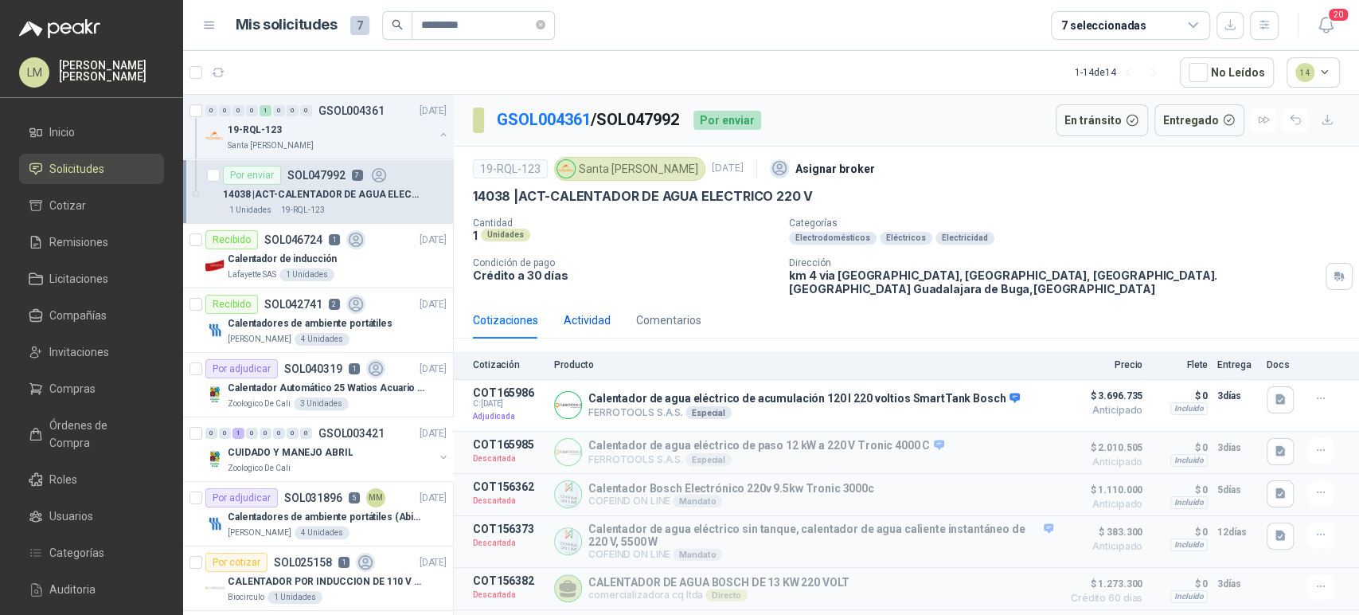
click at [592, 323] on div "Actividad" at bounding box center [587, 320] width 47 height 18
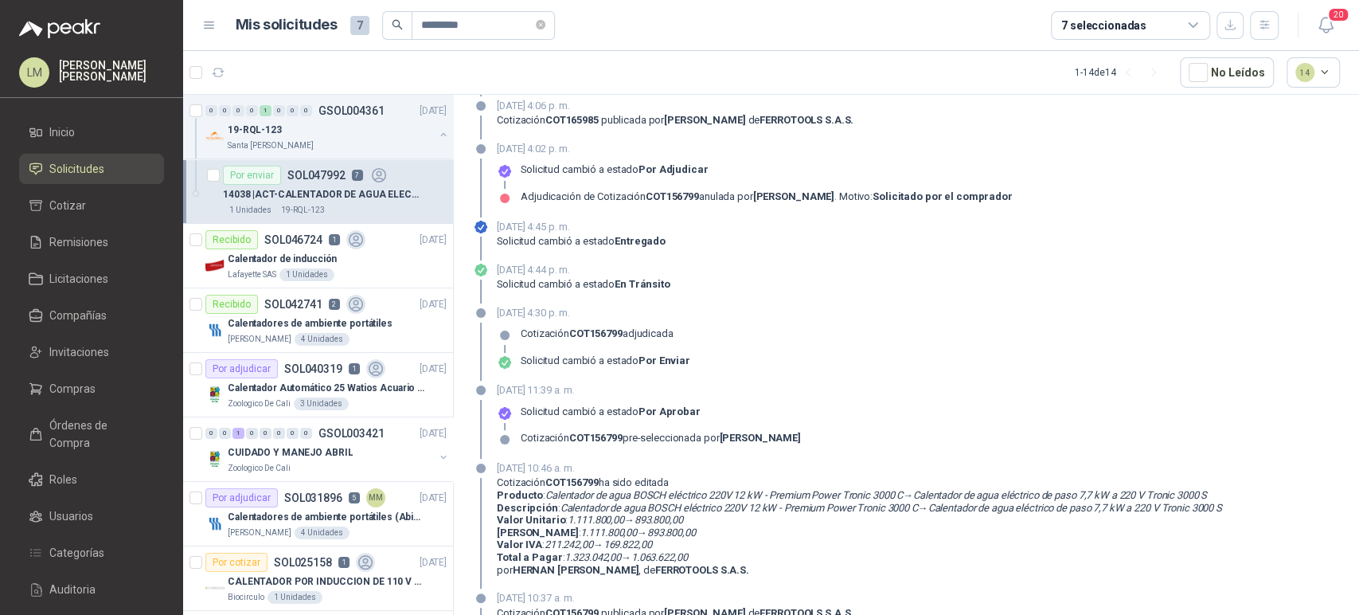
scroll to position [463, 0]
click at [72, 388] on span "Compras" at bounding box center [72, 389] width 46 height 18
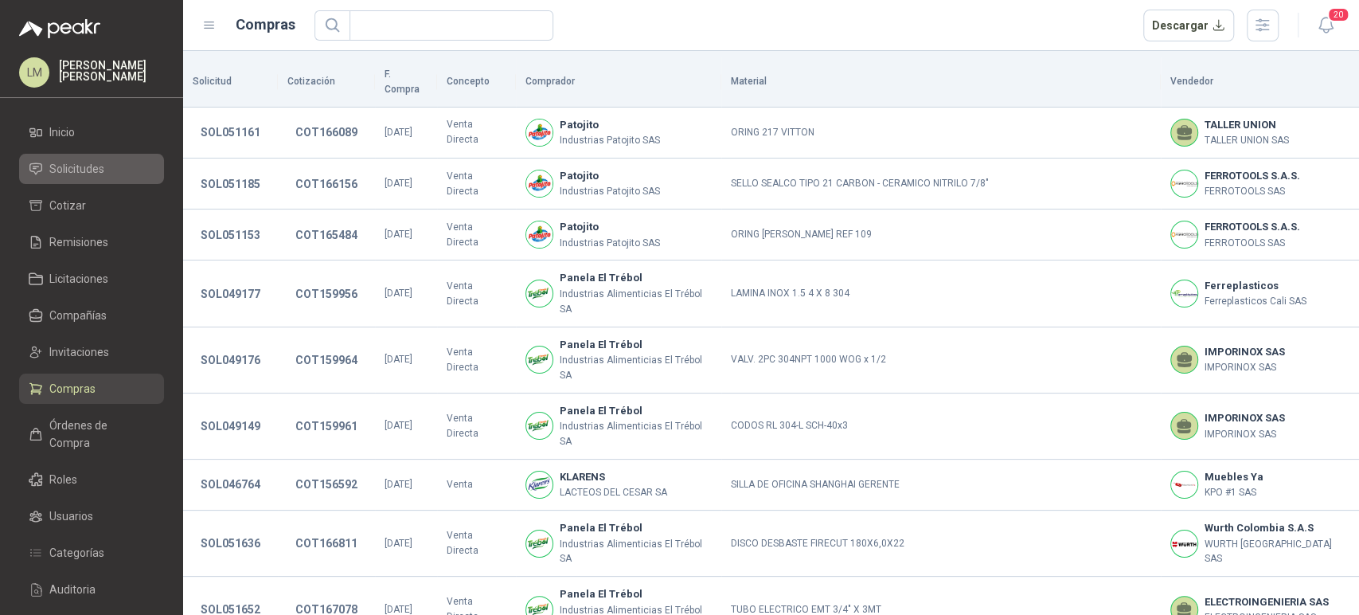
click at [93, 181] on link "Solicitudes" at bounding box center [91, 169] width 145 height 30
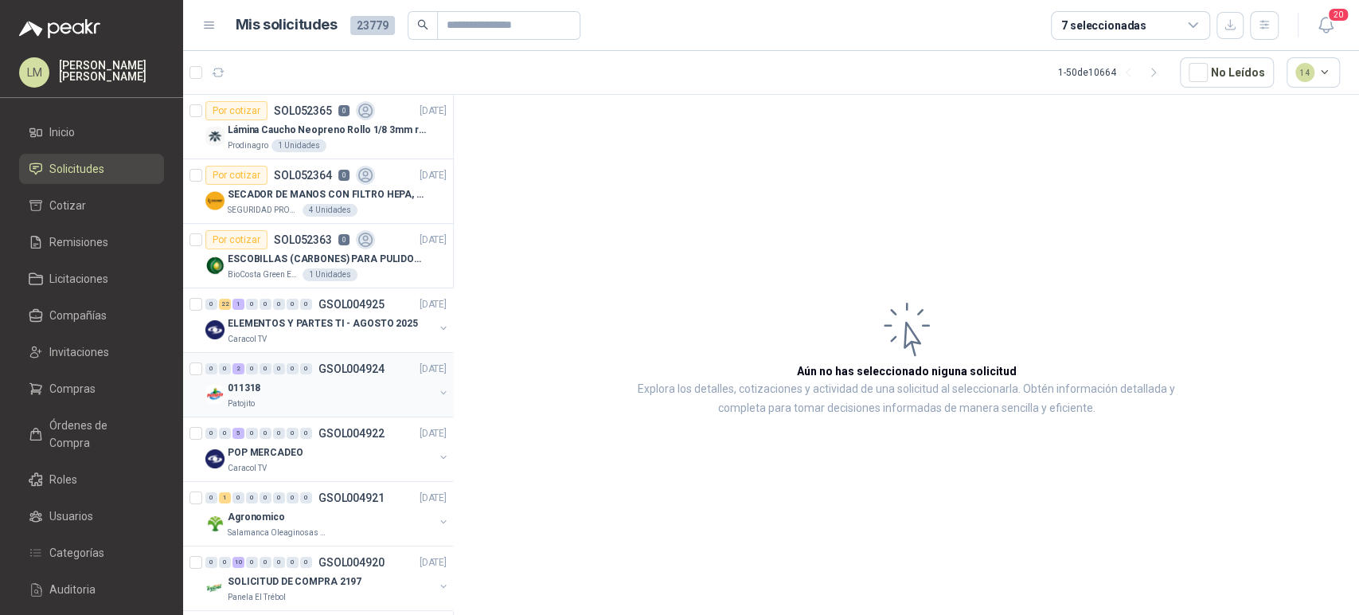
click at [317, 383] on div "011318" at bounding box center [331, 387] width 206 height 19
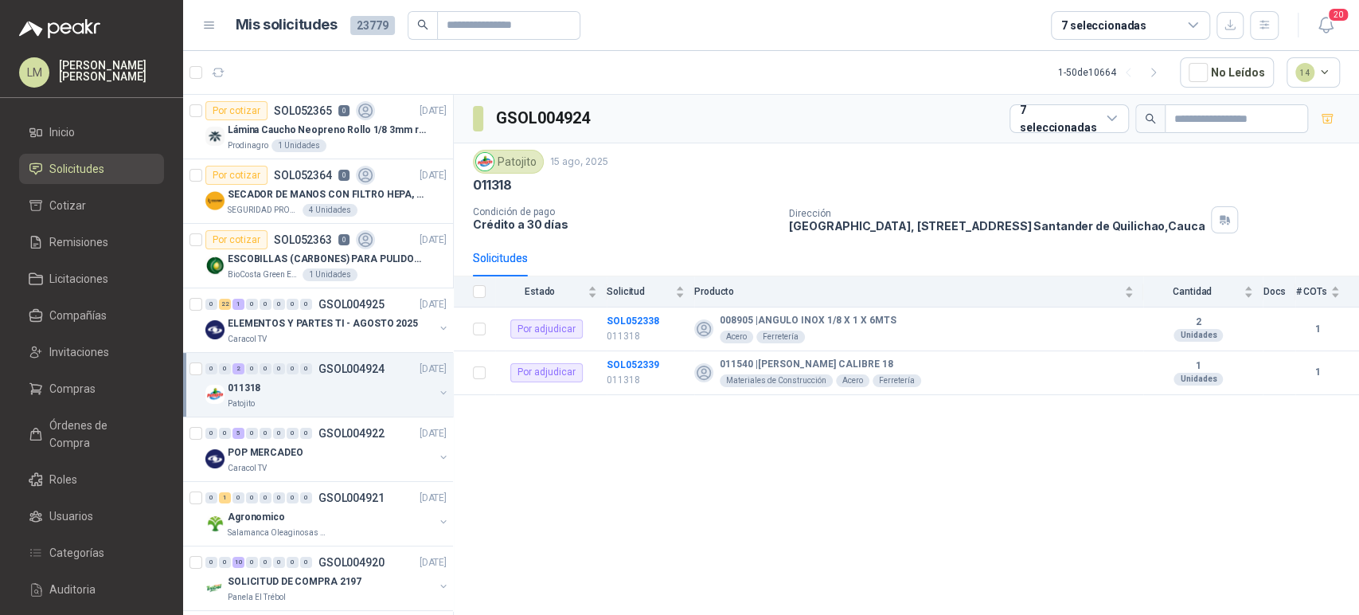
click at [80, 406] on ul "Inicio Solicitudes Cotizar Remisiones Licitaciones Compañías Invitaciones Compr…" at bounding box center [91, 400] width 183 height 567
click at [83, 393] on span "Compras" at bounding box center [72, 389] width 46 height 18
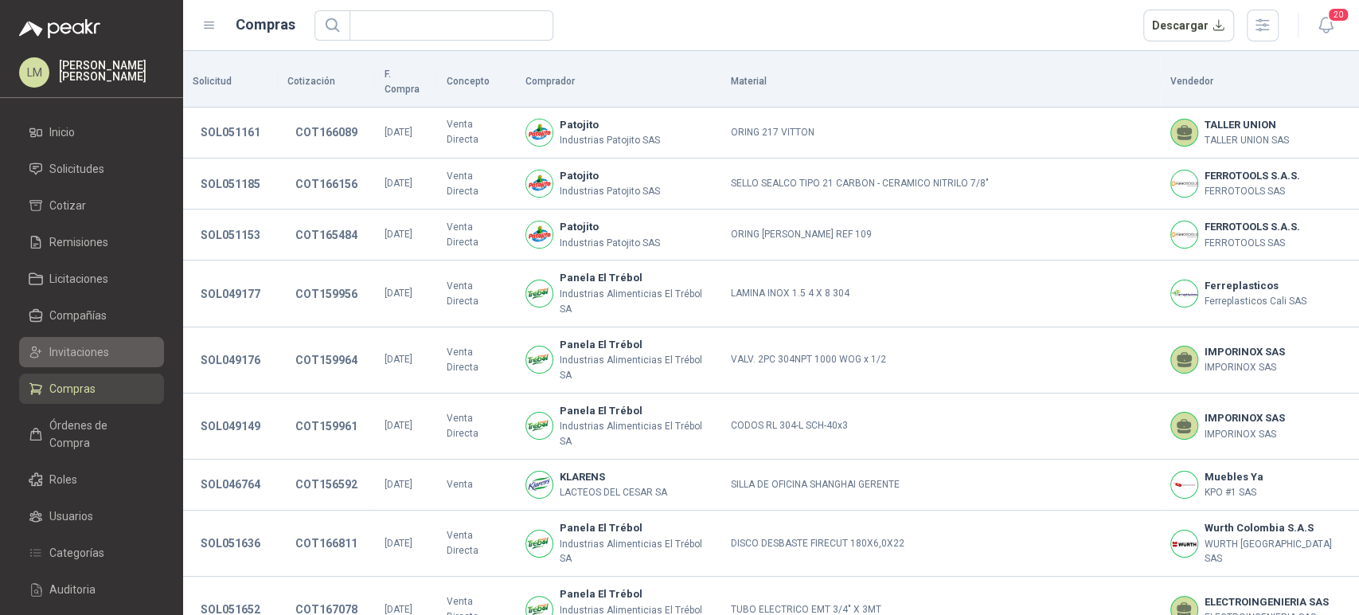
click at [96, 354] on span "Invitaciones" at bounding box center [79, 352] width 60 height 18
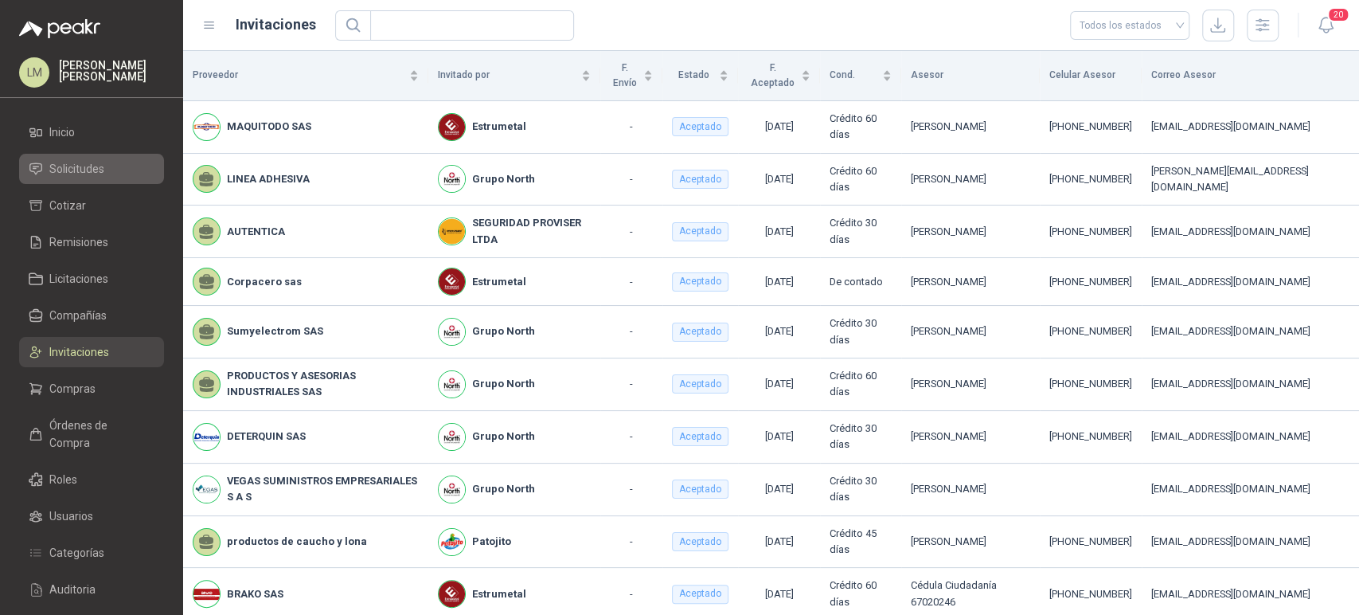
click at [91, 169] on span "Solicitudes" at bounding box center [76, 169] width 55 height 18
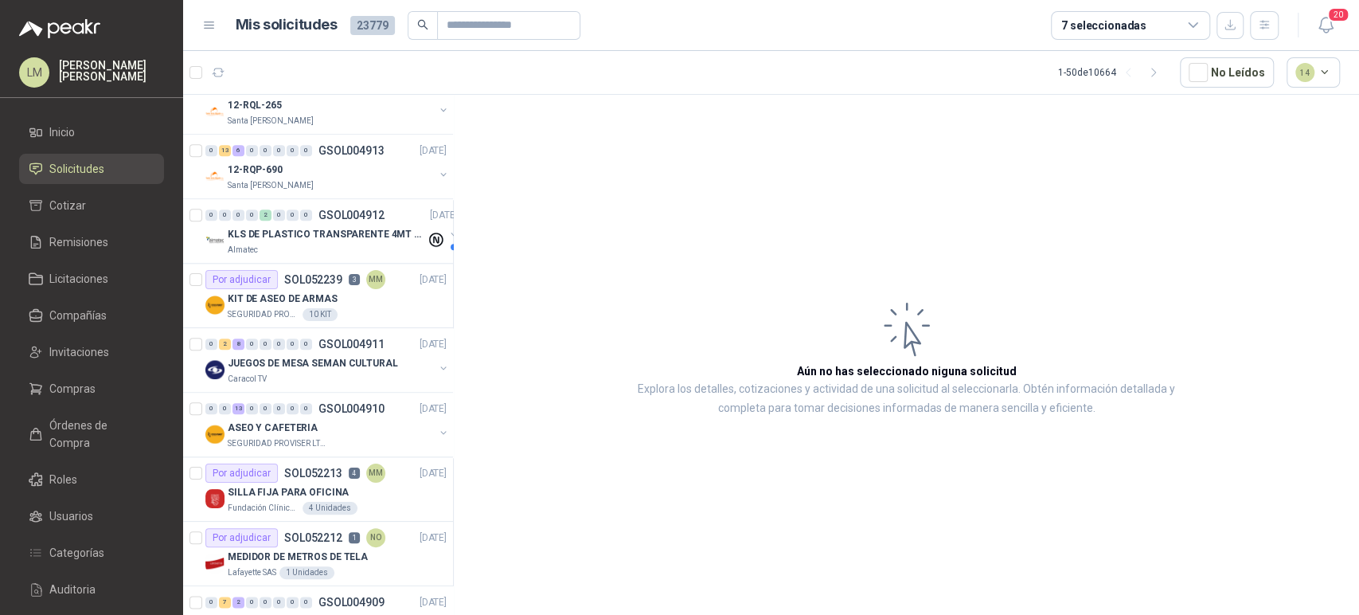
scroll to position [1190, 0]
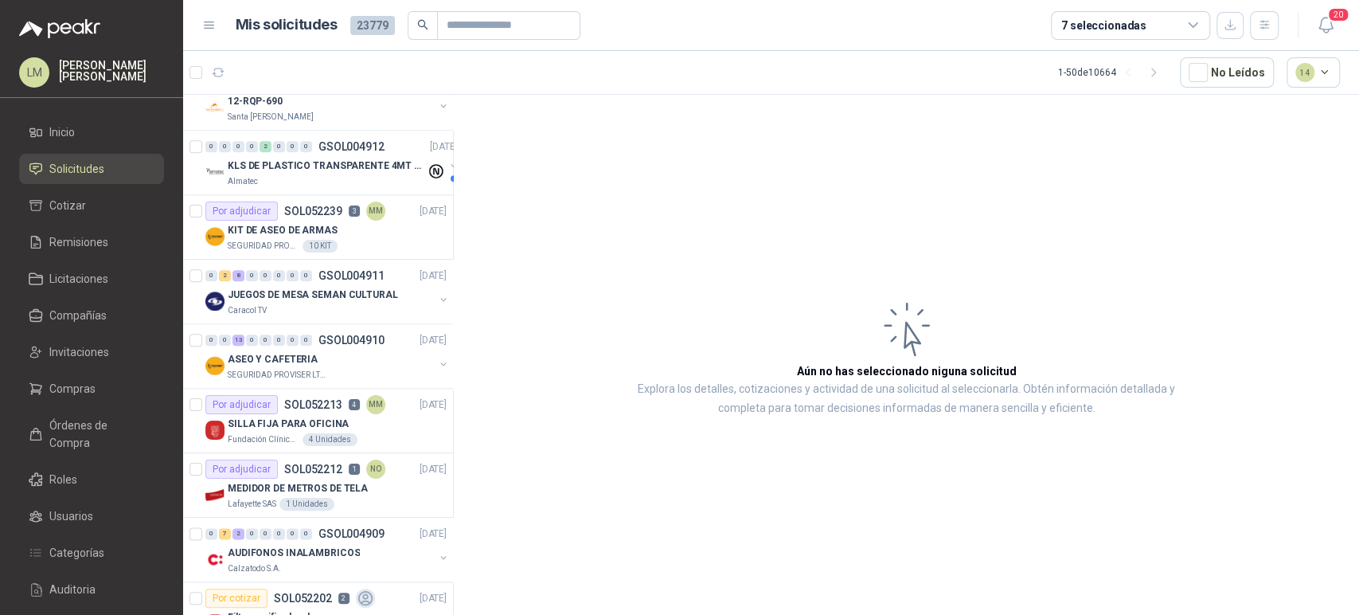
click at [332, 207] on p "SOL052239" at bounding box center [313, 210] width 58 height 11
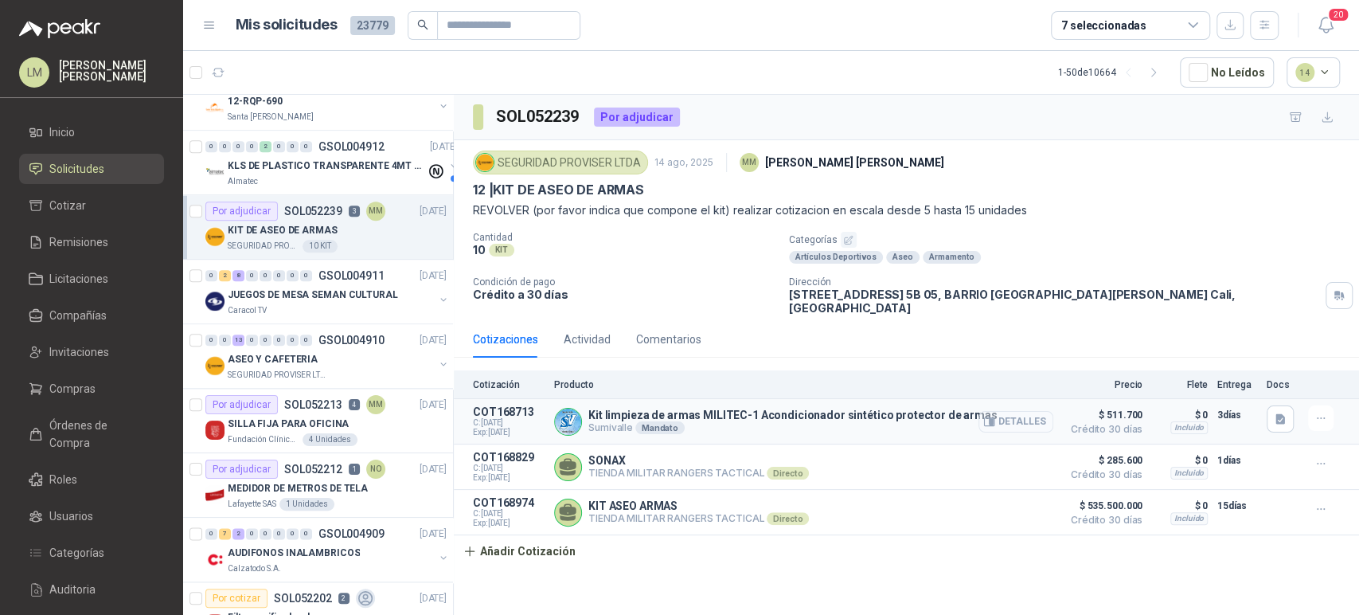
click at [1018, 411] on button "Detalles" at bounding box center [1016, 422] width 75 height 22
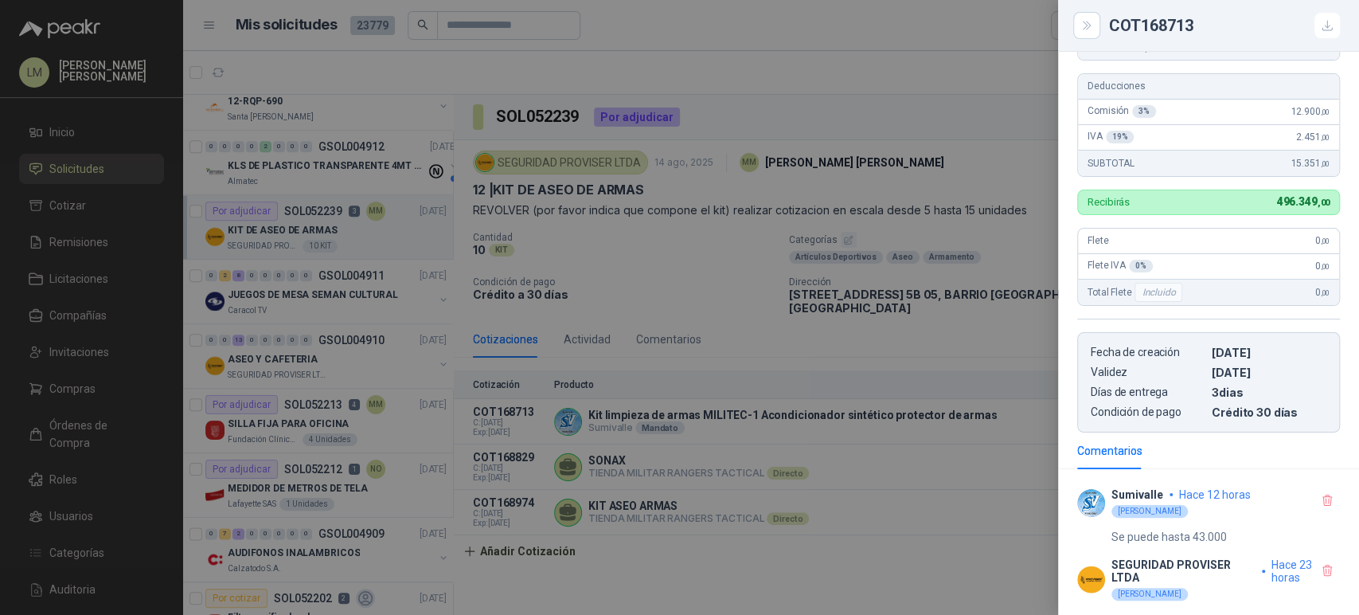
scroll to position [440, 0]
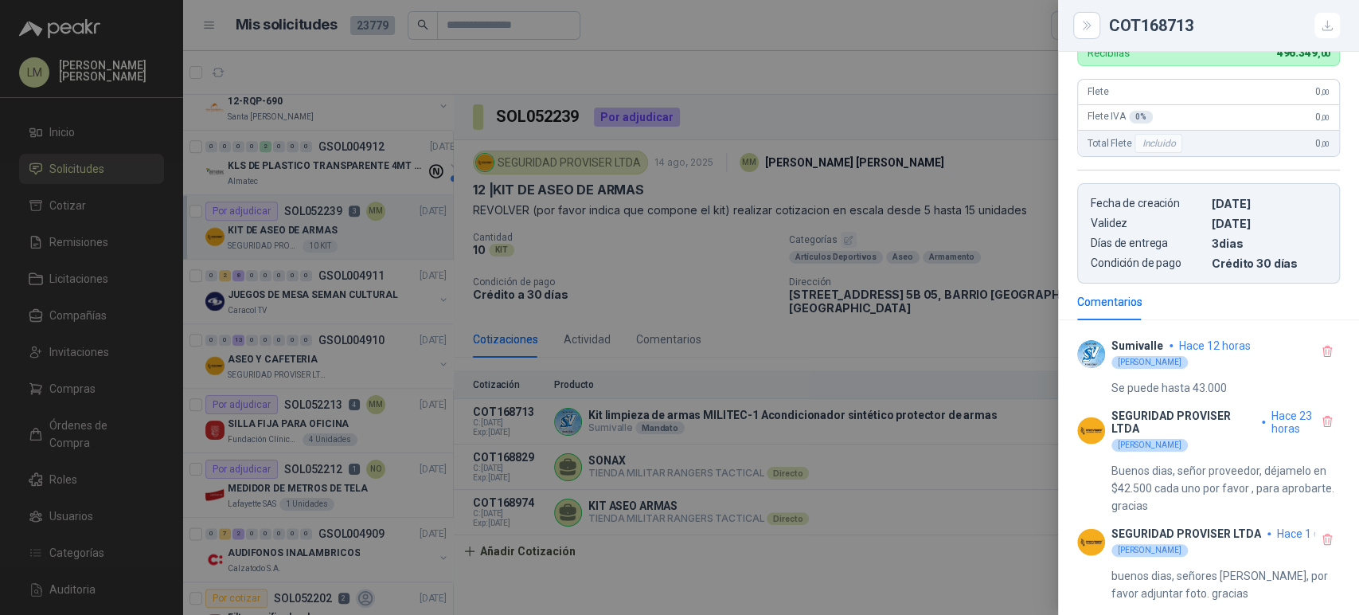
click at [718, 313] on div at bounding box center [679, 307] width 1359 height 615
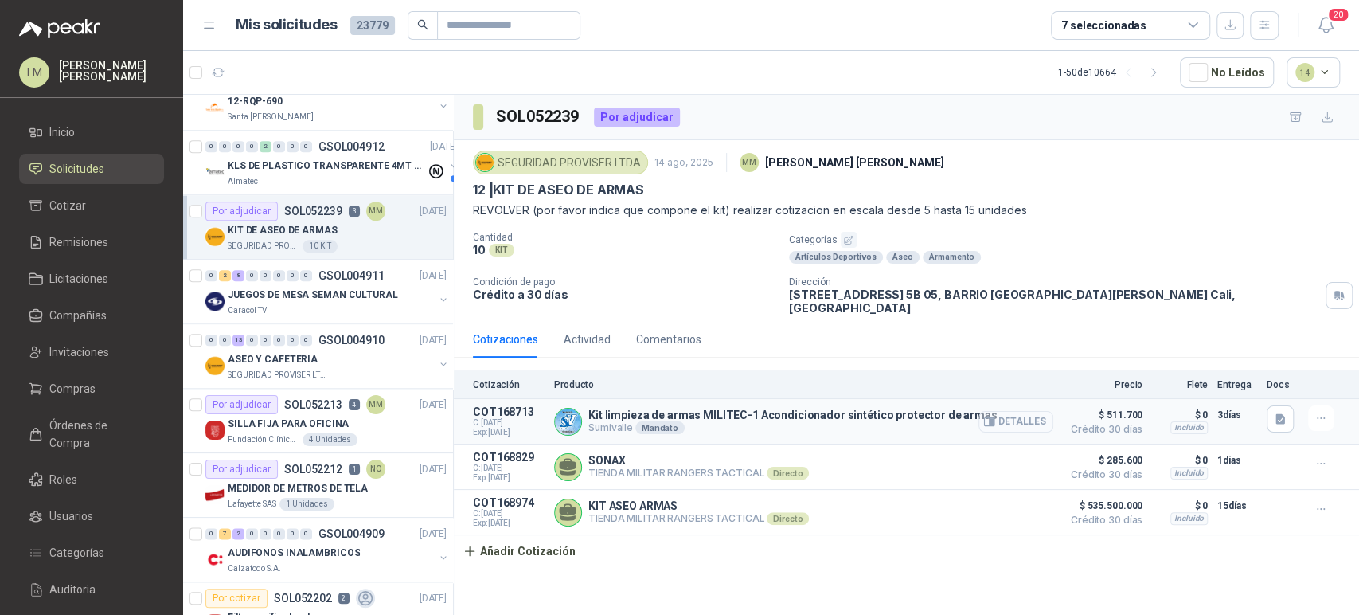
click at [1001, 411] on button "Detalles" at bounding box center [1016, 422] width 75 height 22
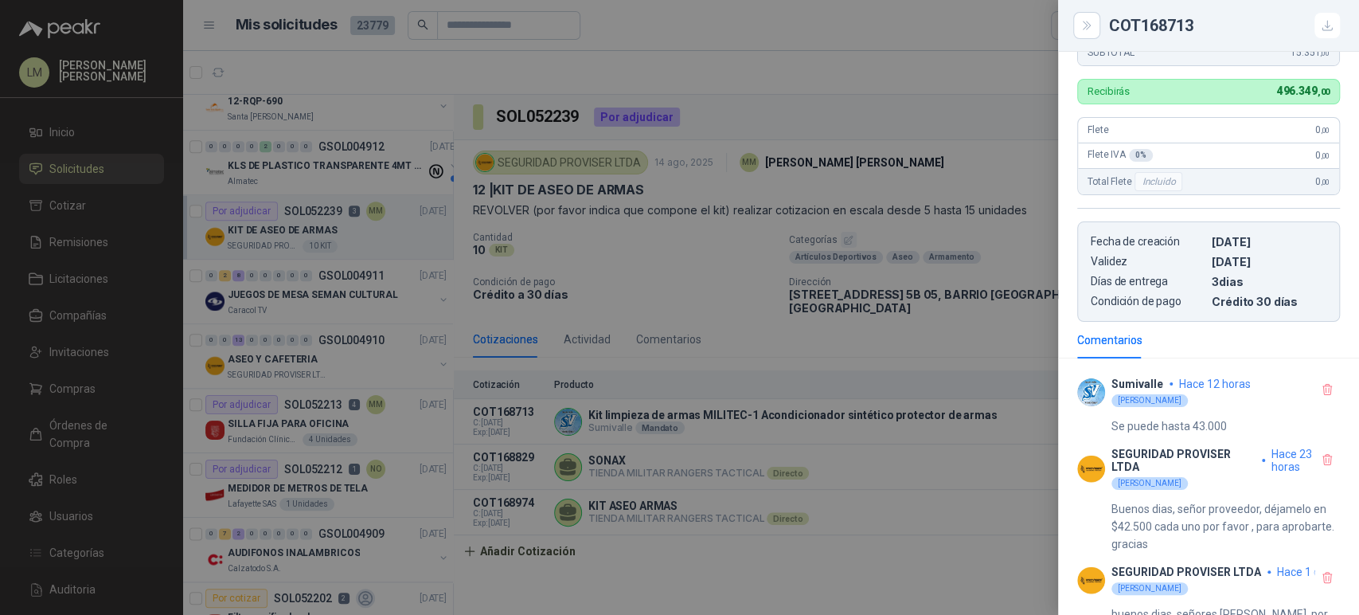
scroll to position [402, 0]
click at [589, 339] on div at bounding box center [679, 307] width 1359 height 615
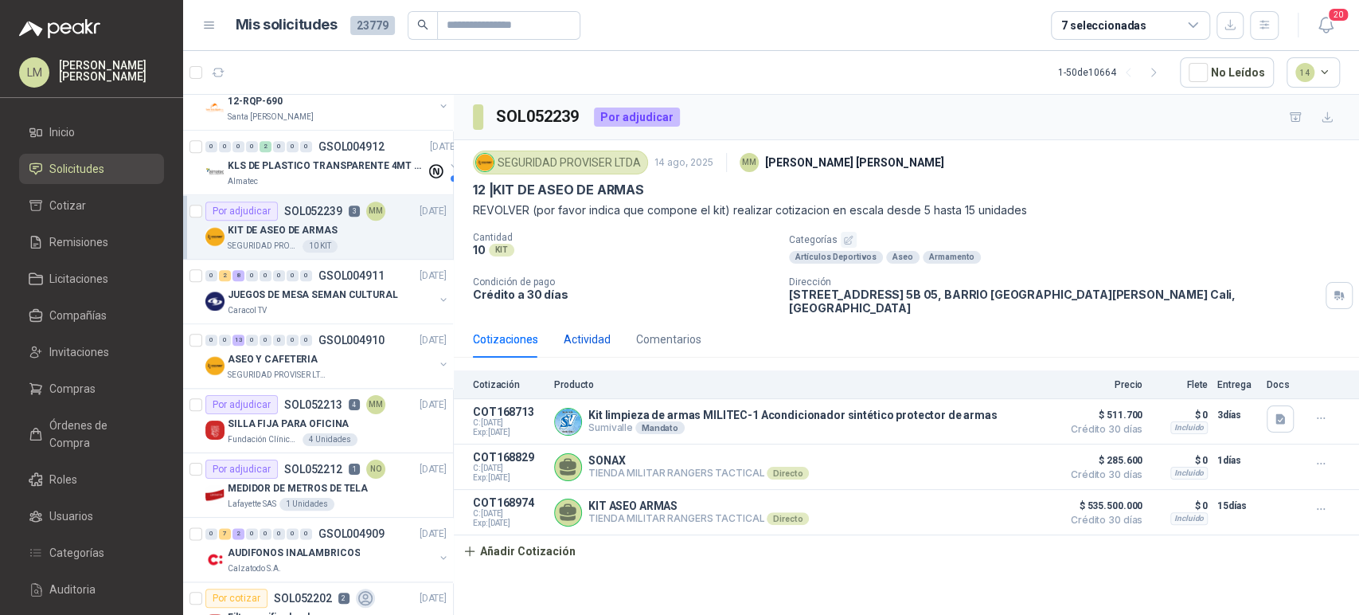
click at [587, 331] on div "Actividad" at bounding box center [587, 339] width 47 height 18
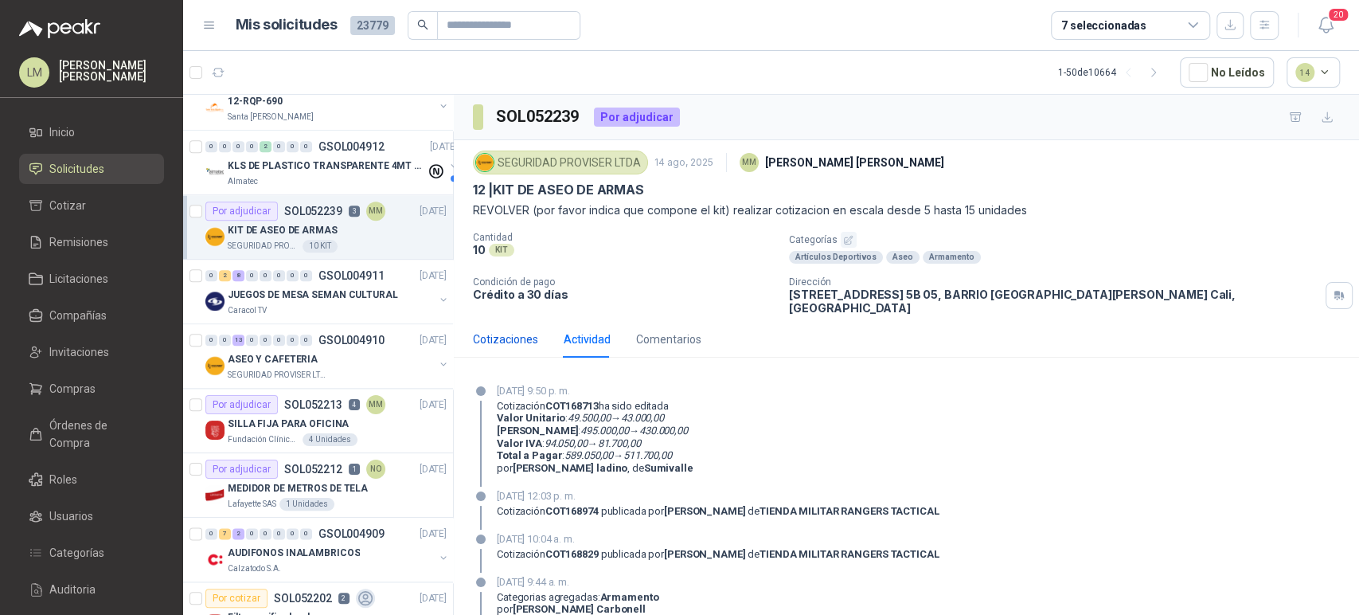
click at [506, 330] on div "Cotizaciones" at bounding box center [505, 339] width 65 height 18
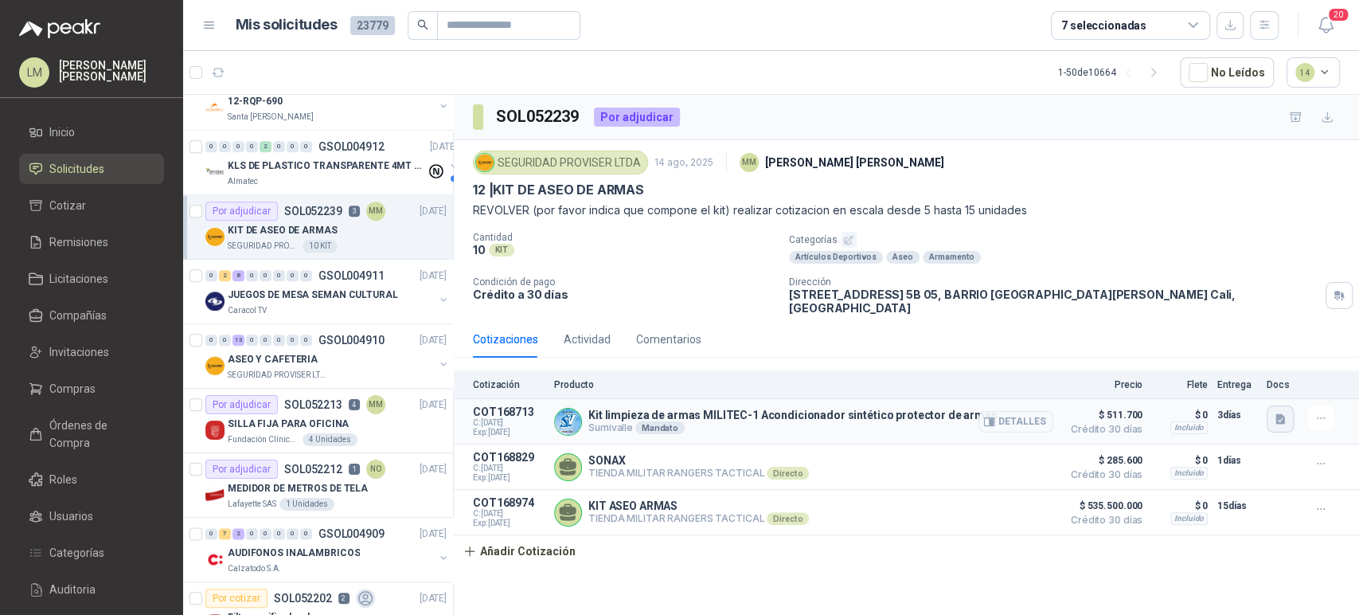
click at [1281, 414] on icon "button" at bounding box center [1281, 419] width 10 height 10
click at [1218, 370] on button "Captura de pantalla [DATE] 232835.png" at bounding box center [1183, 372] width 201 height 17
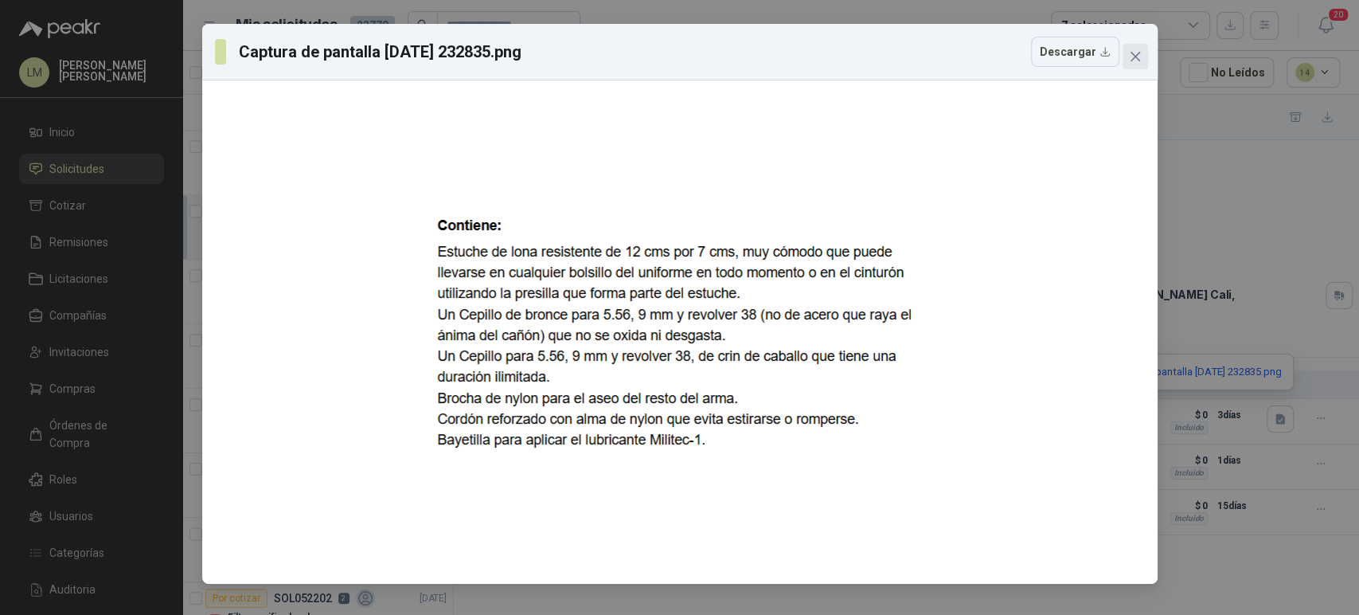
click at [1140, 55] on icon "close" at bounding box center [1135, 56] width 13 height 13
